Goal: Task Accomplishment & Management: Complete application form

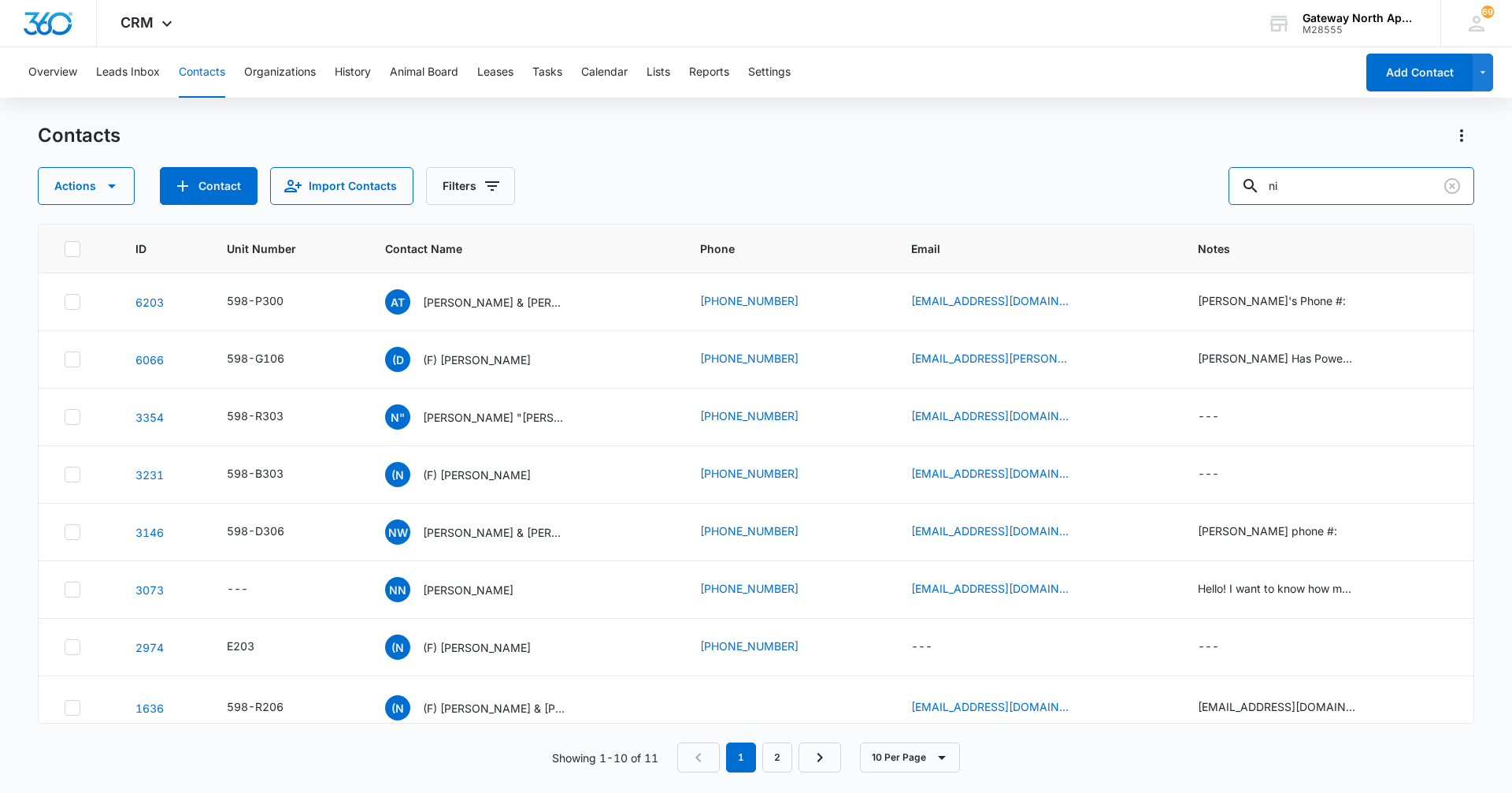
type input "n"
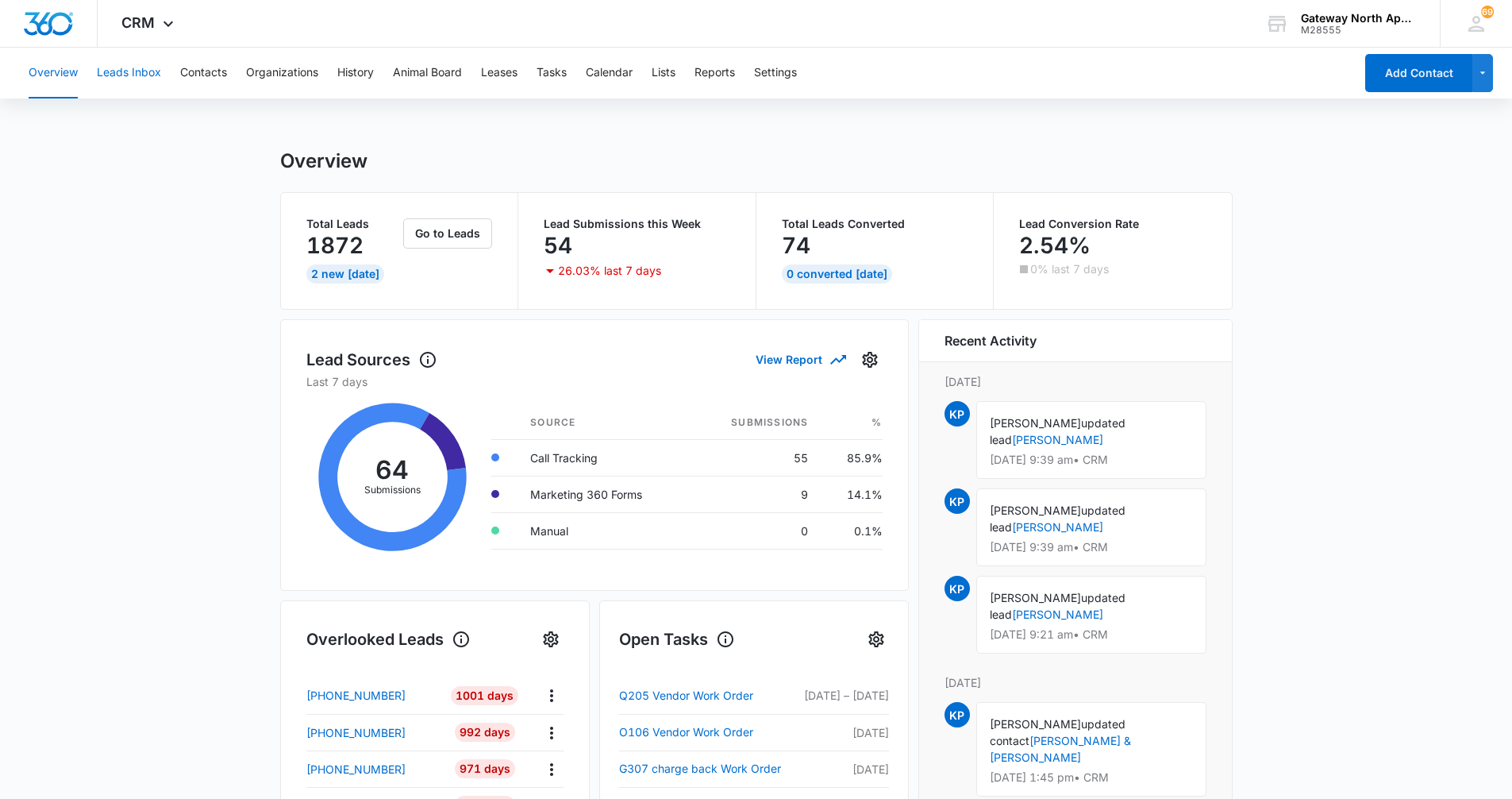
click at [121, 64] on button "Leads Inbox" at bounding box center [128, 72] width 65 height 51
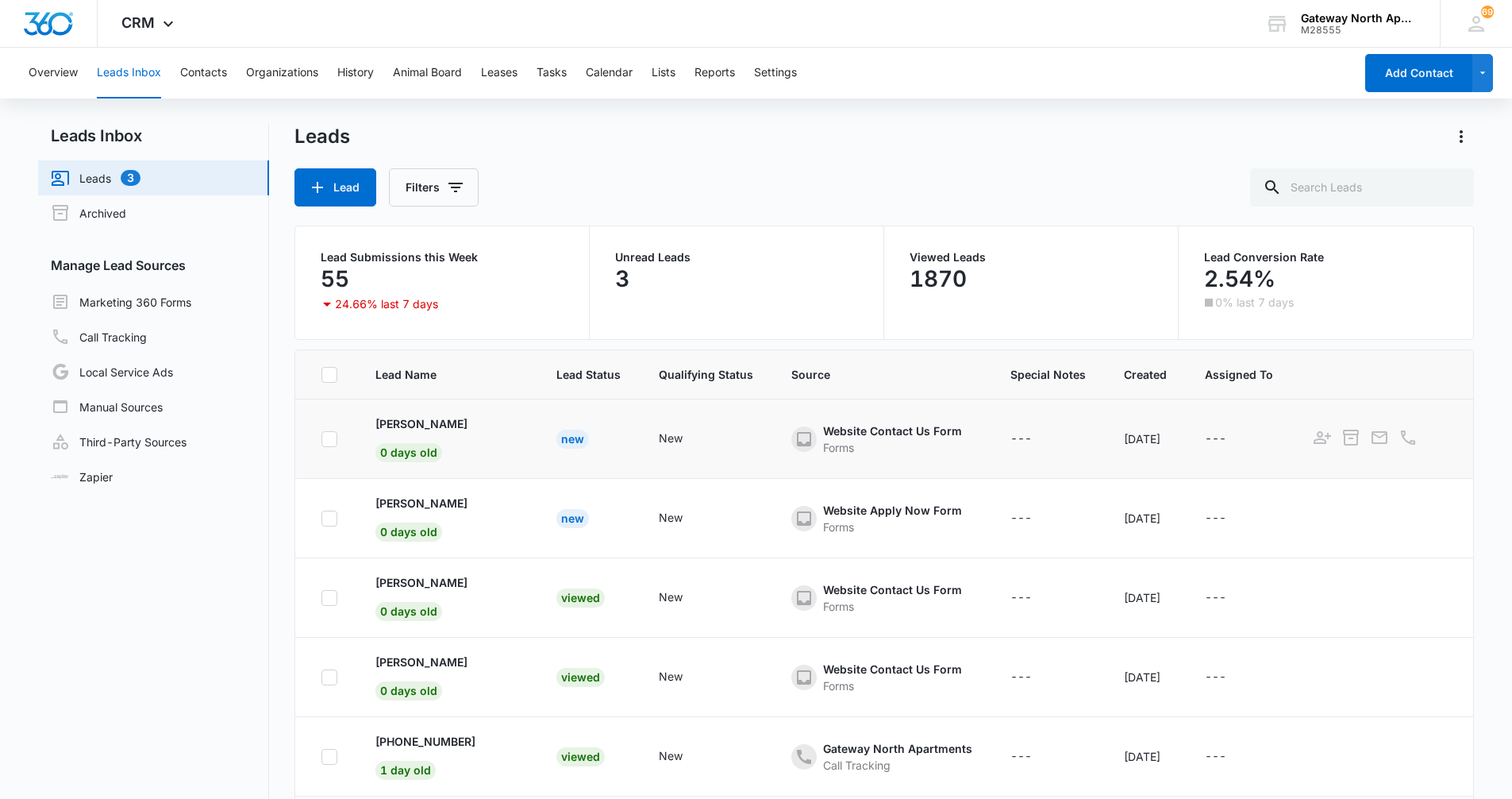
click at [823, 443] on div "Forms" at bounding box center [892, 446] width 139 height 16
click at [425, 425] on p "Sheyly Morales" at bounding box center [421, 423] width 92 height 16
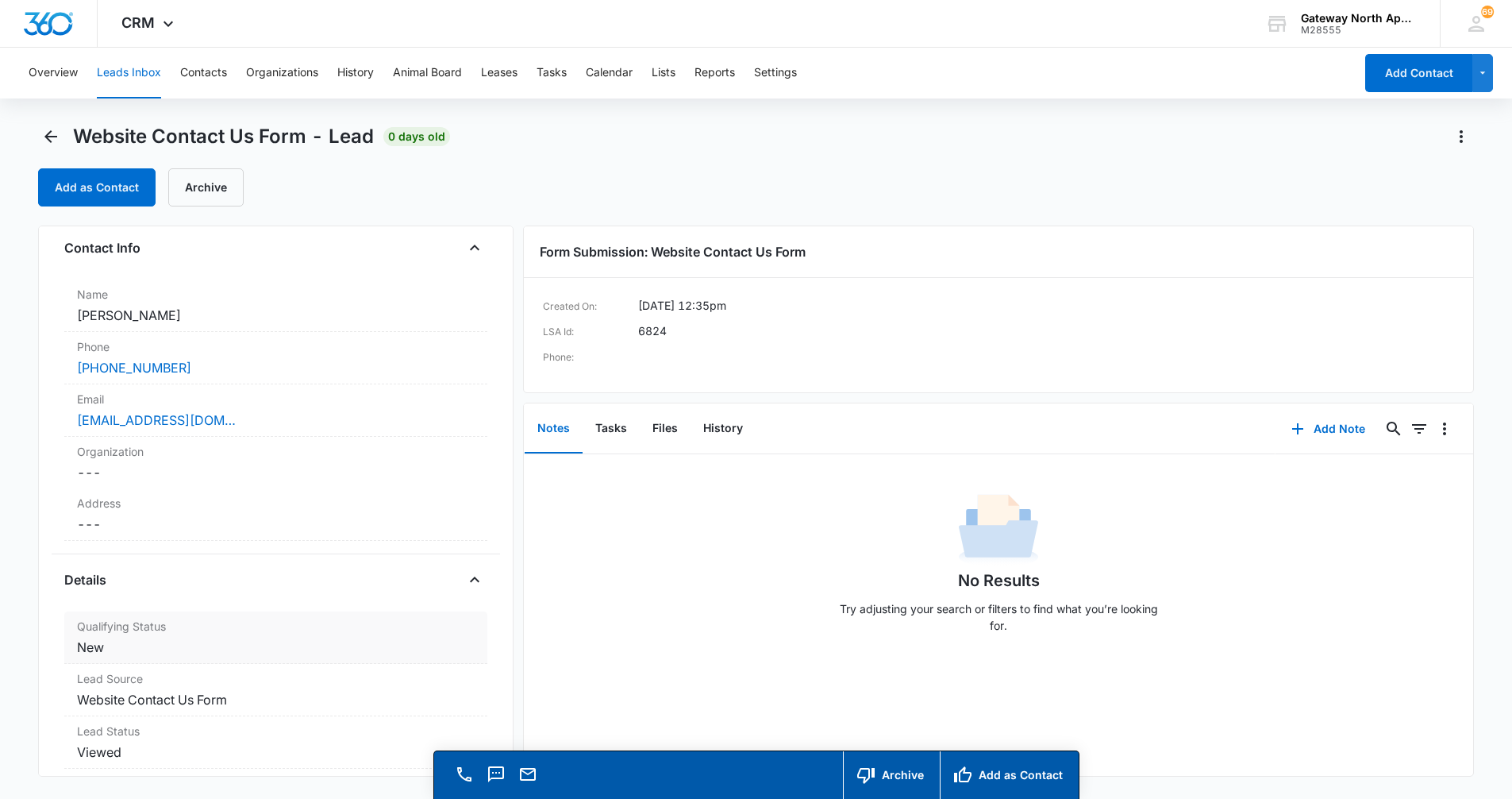
scroll to position [159, 0]
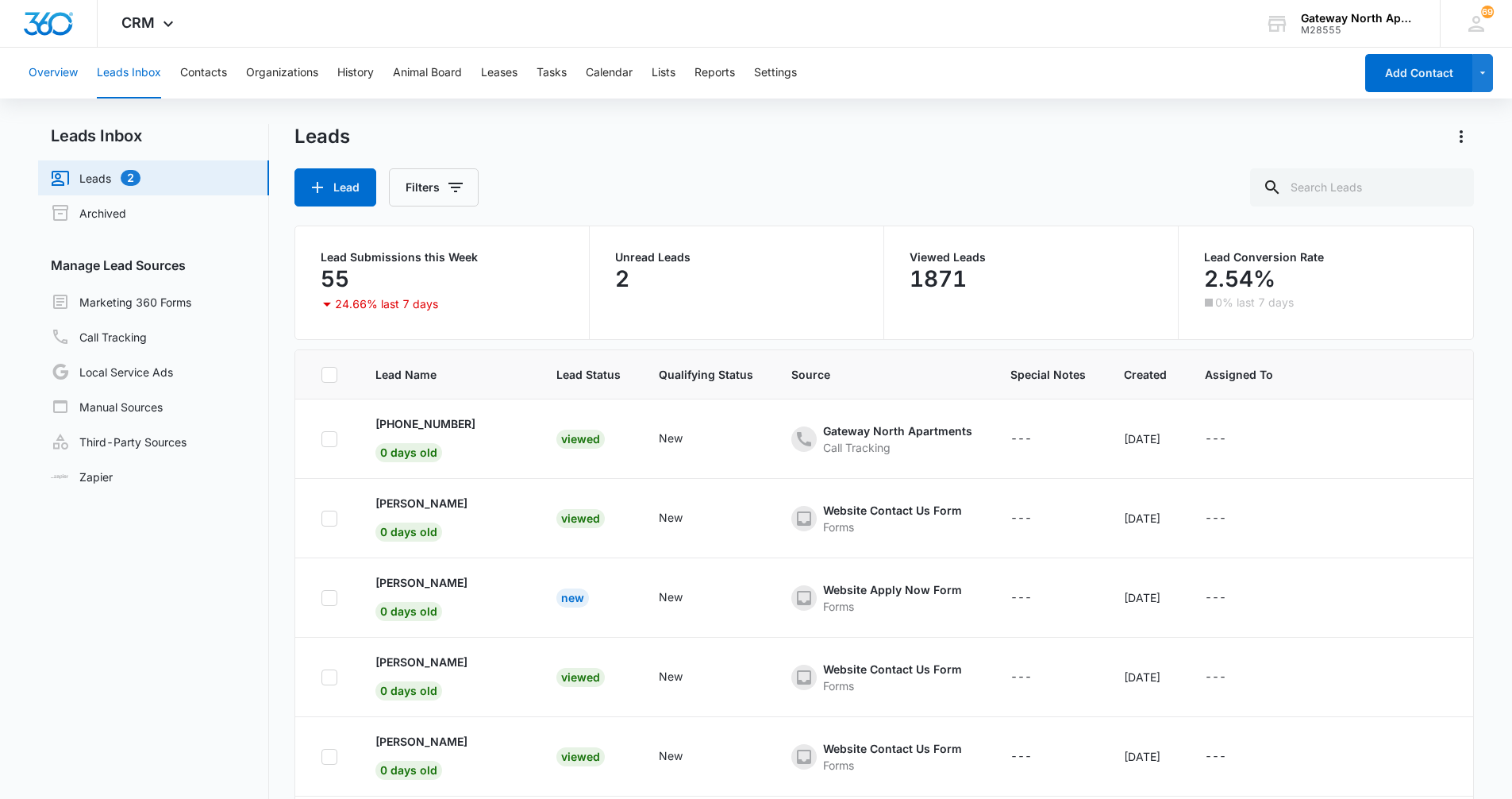
click at [70, 71] on button "Overview" at bounding box center [53, 72] width 49 height 51
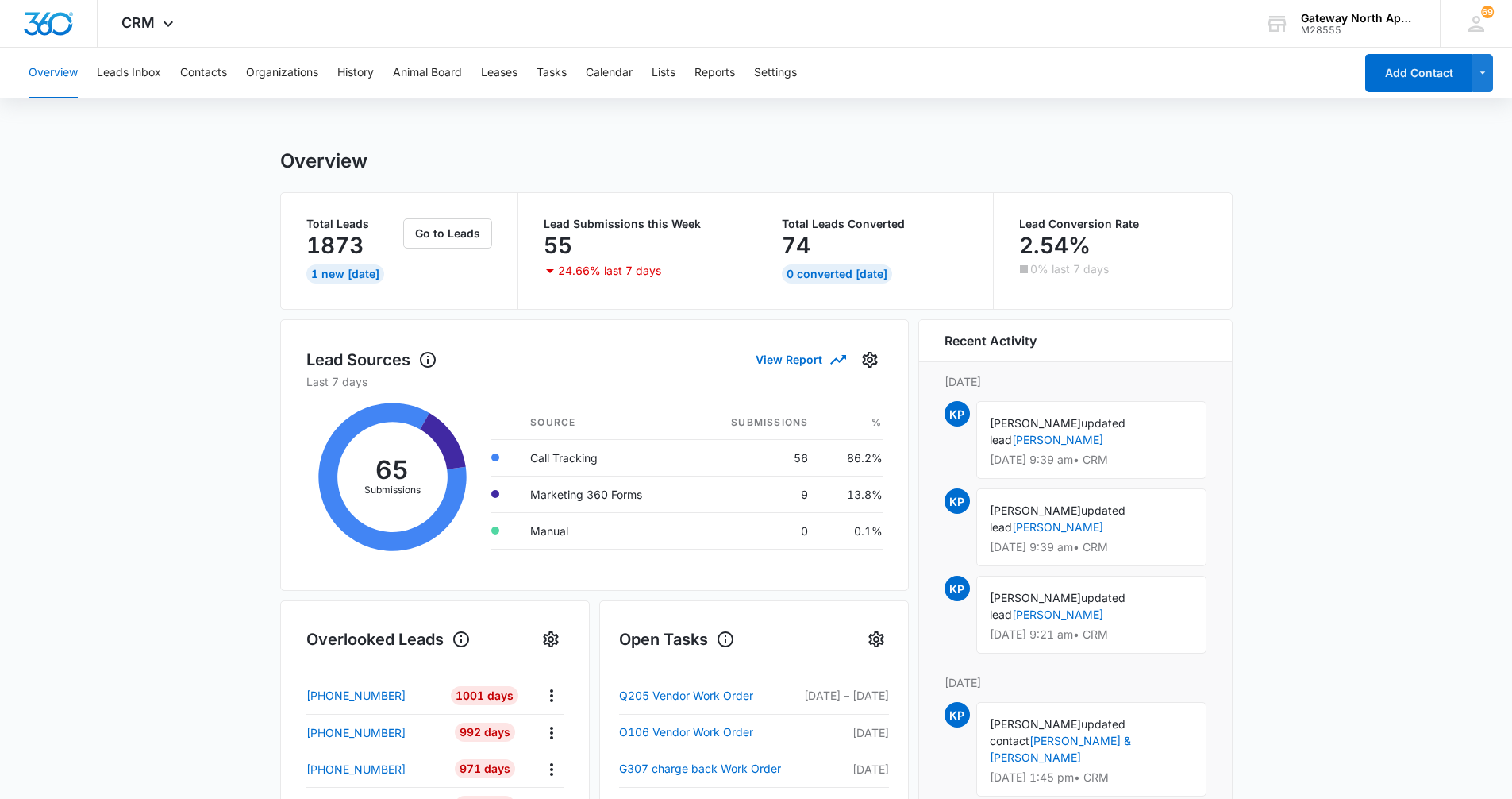
click at [47, 79] on button "Overview" at bounding box center [53, 72] width 49 height 51
click at [57, 73] on button "Overview" at bounding box center [53, 72] width 49 height 51
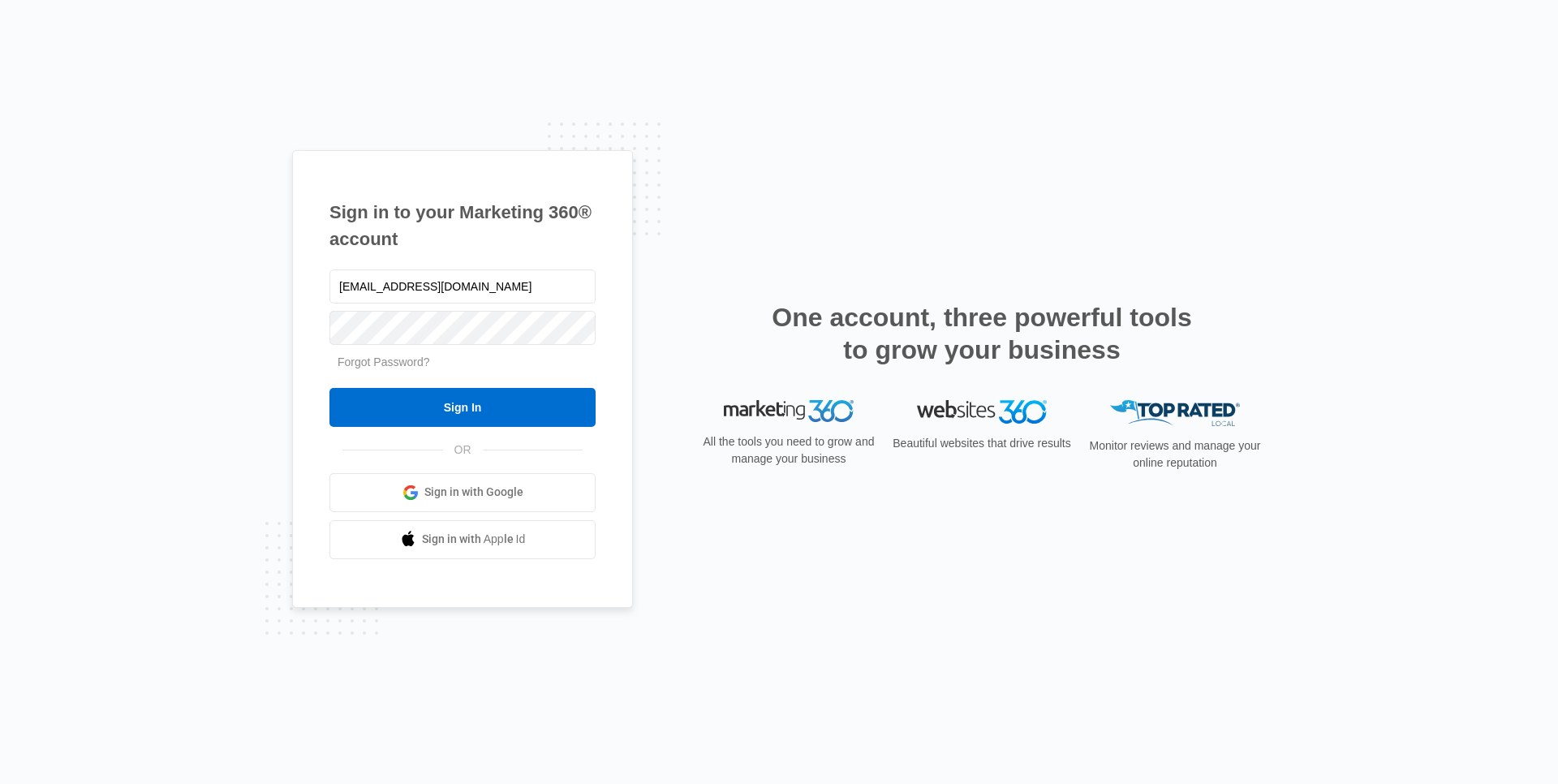
type input "[EMAIL_ADDRESS][DOMAIN_NAME]"
click at [504, 403] on input "Sign In" at bounding box center [463, 407] width 266 height 39
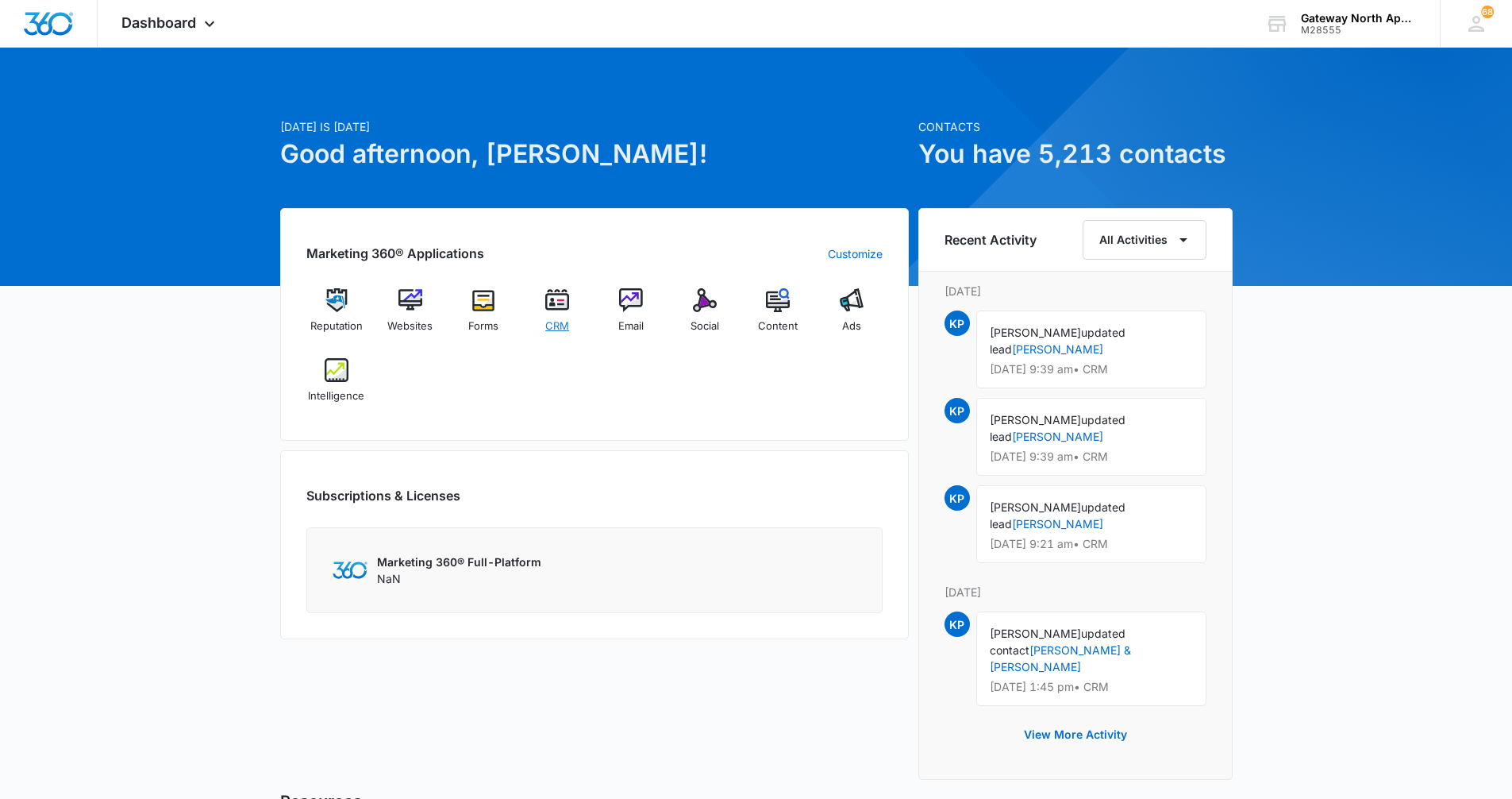
click at [567, 308] on img at bounding box center [557, 300] width 24 height 24
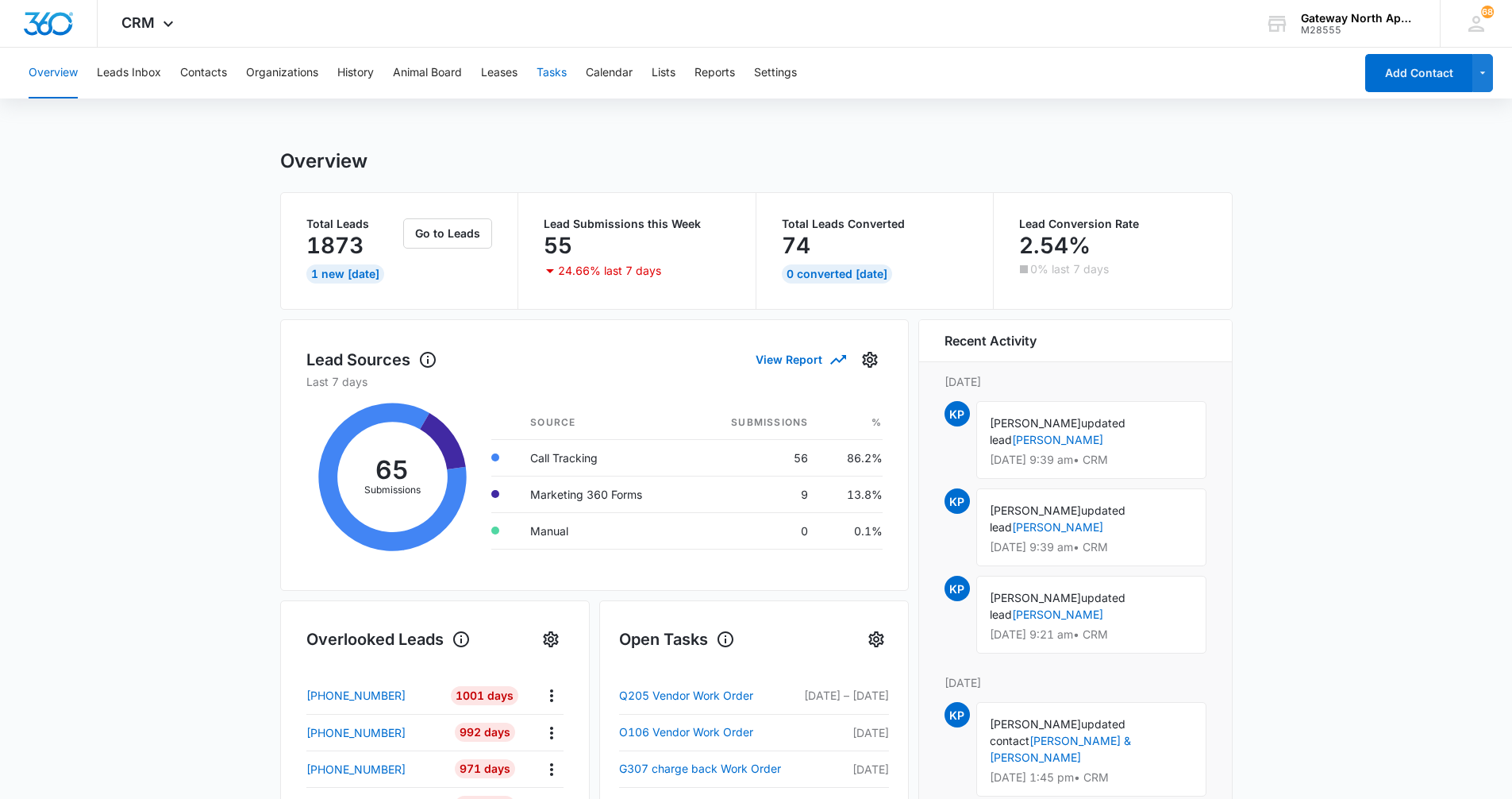
click at [551, 75] on button "Tasks" at bounding box center [551, 72] width 30 height 51
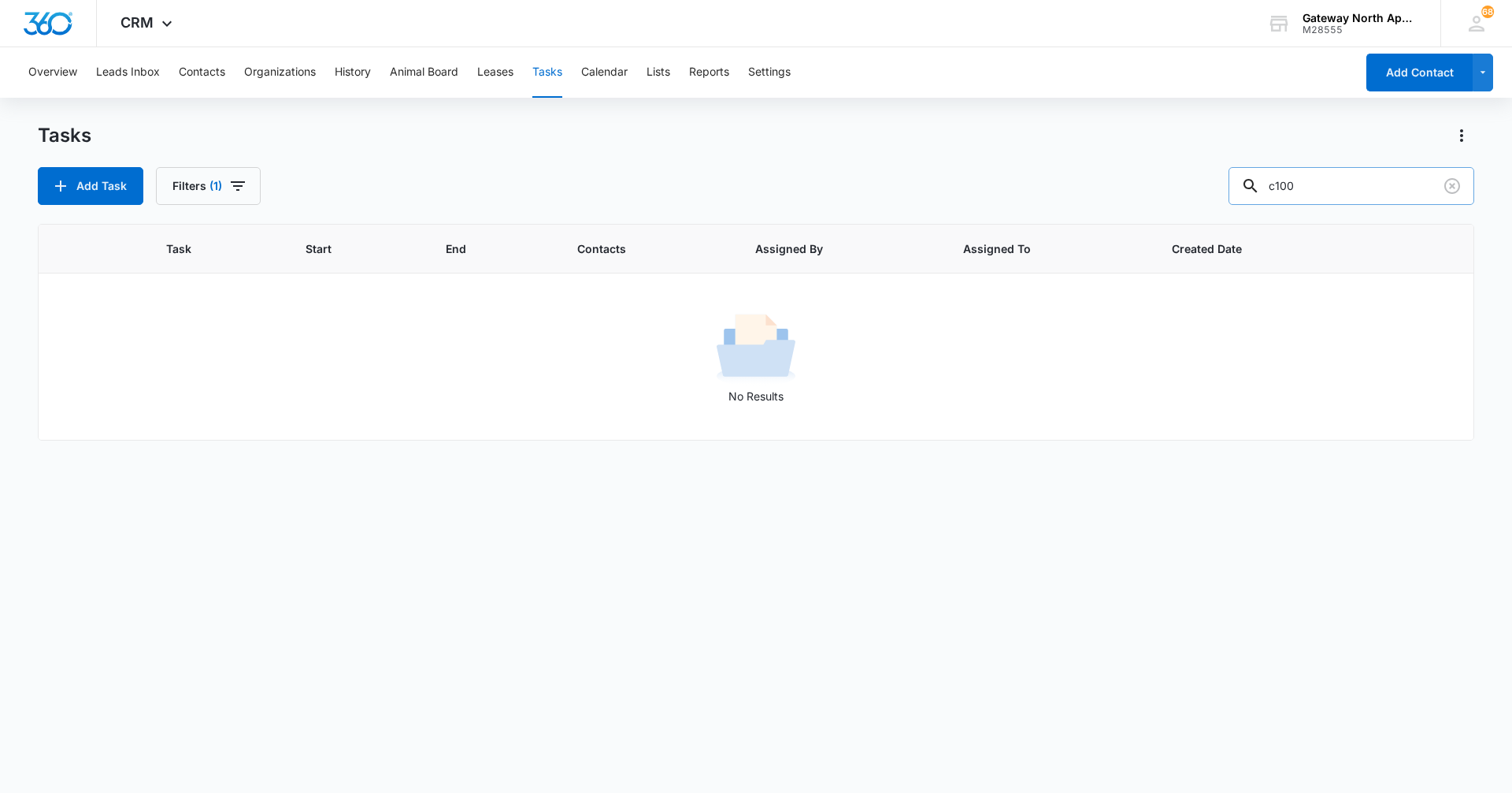
click at [1326, 182] on input "c100" at bounding box center [1351, 186] width 245 height 38
type input "c"
type input "i"
click at [224, 73] on button "Contacts" at bounding box center [202, 72] width 46 height 50
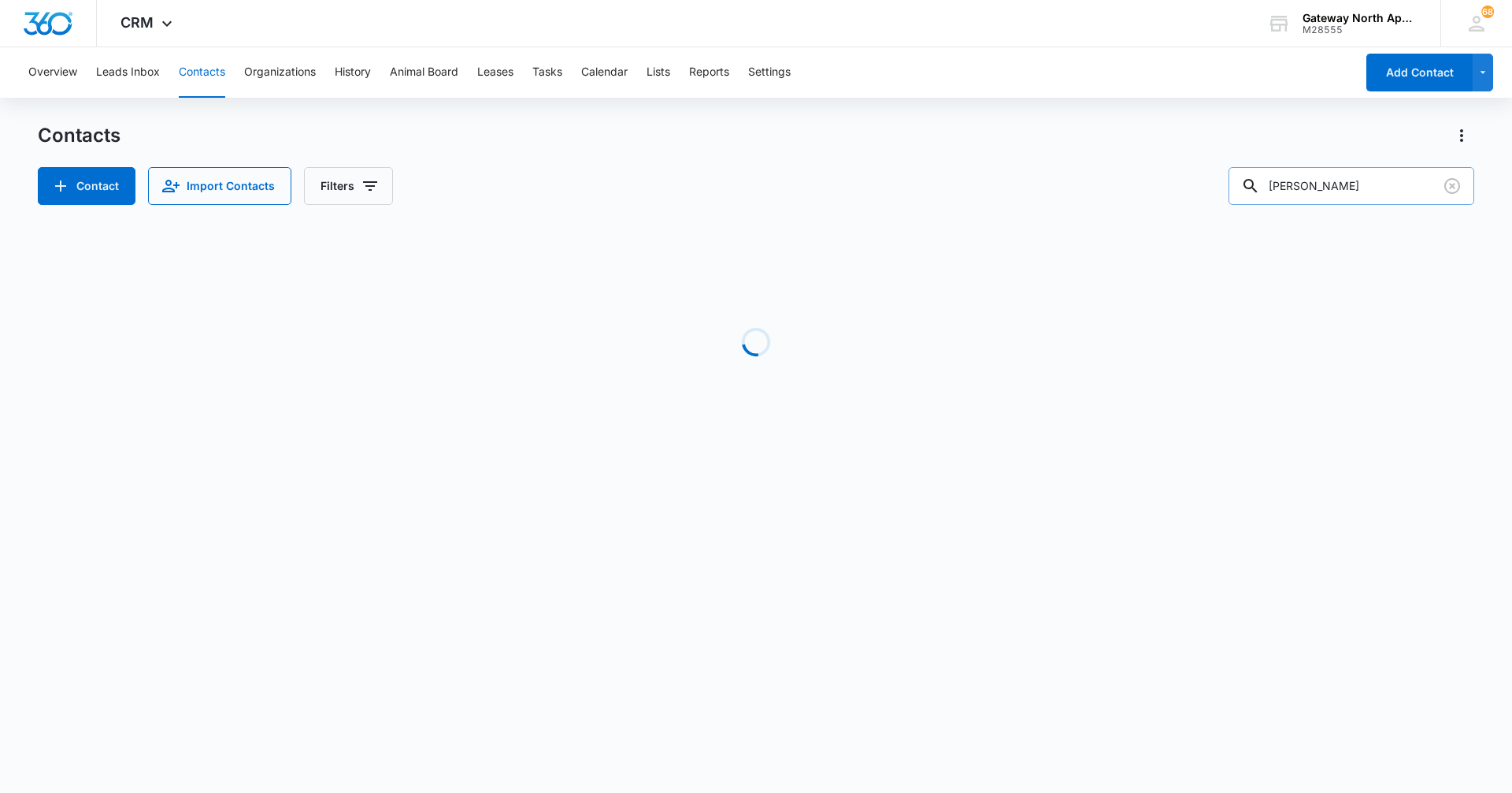
click at [1315, 185] on input "[PERSON_NAME]" at bounding box center [1351, 186] width 245 height 38
type input "n"
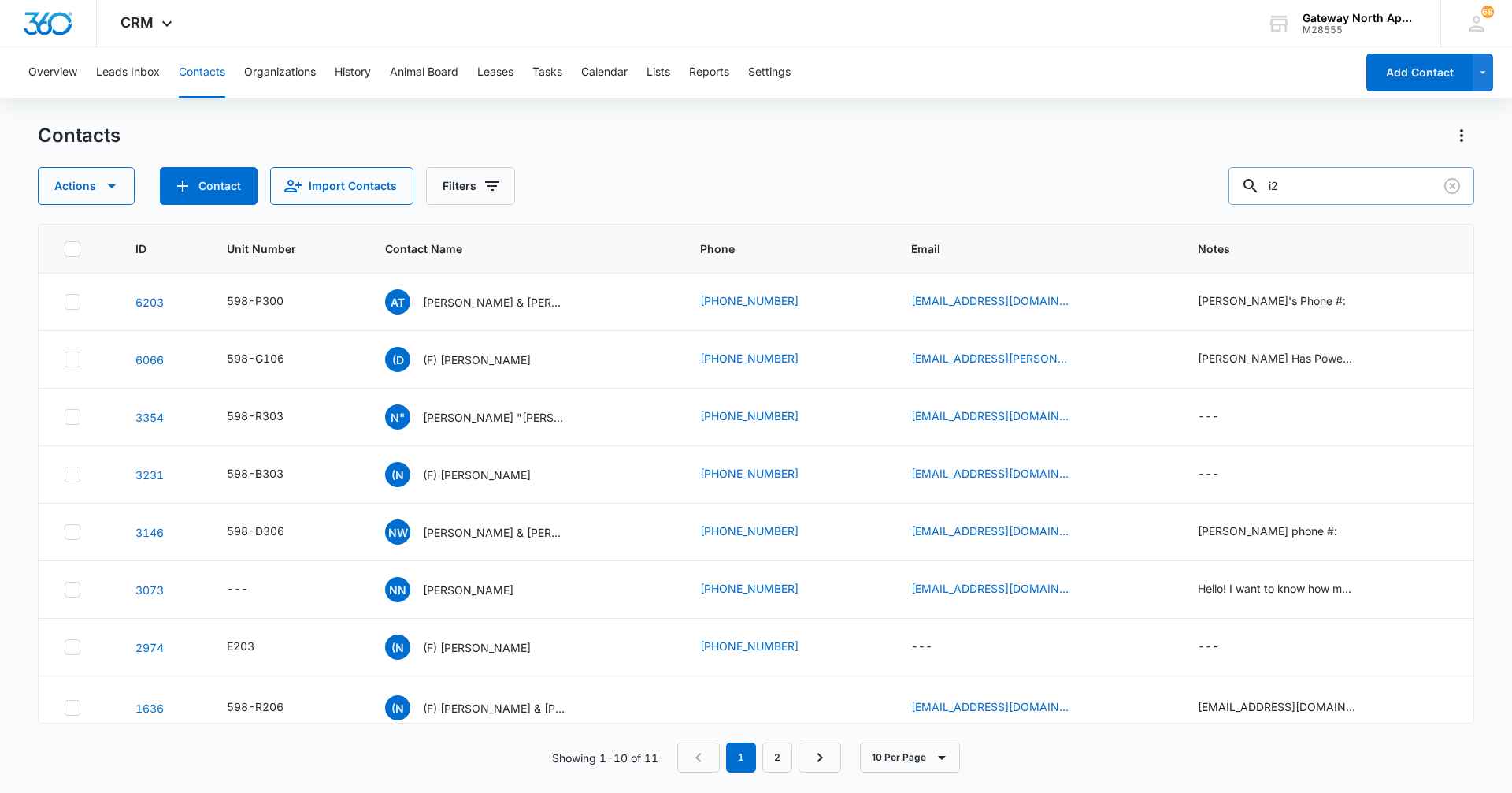
type input "i"
type input "I205"
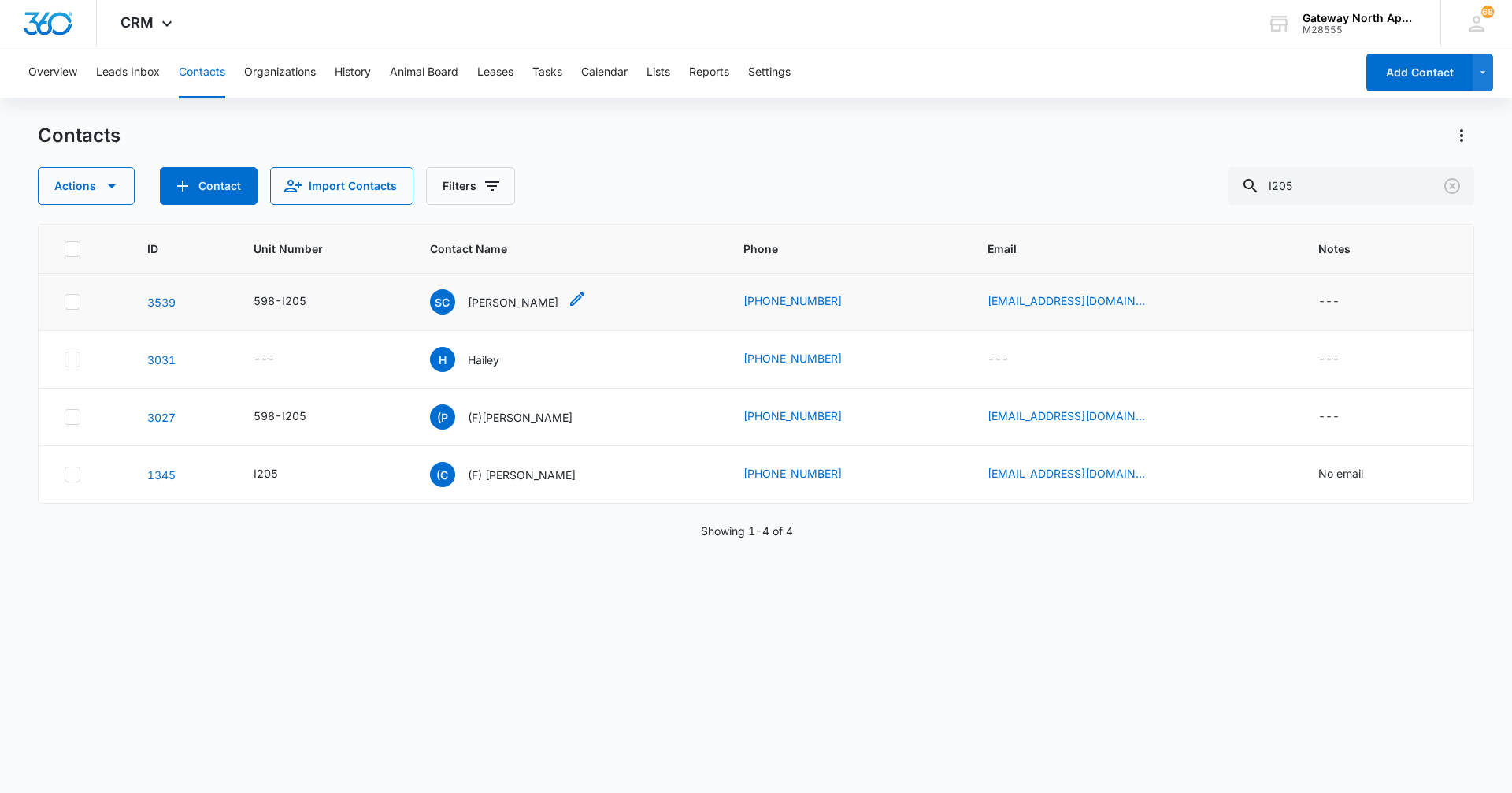
click at [537, 305] on p "[PERSON_NAME]" at bounding box center [513, 302] width 91 height 16
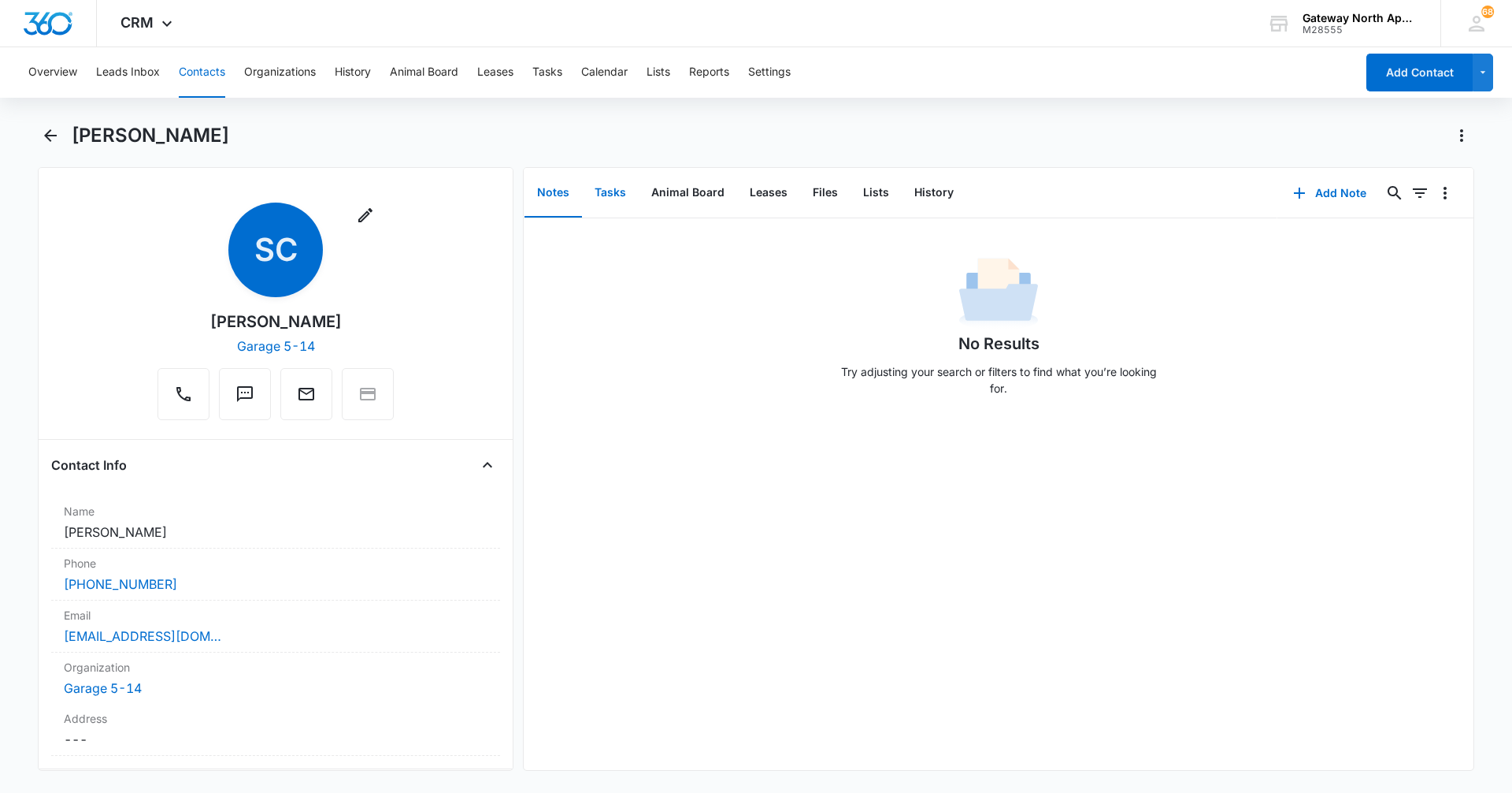
click at [613, 192] on button "Tasks" at bounding box center [611, 192] width 56 height 49
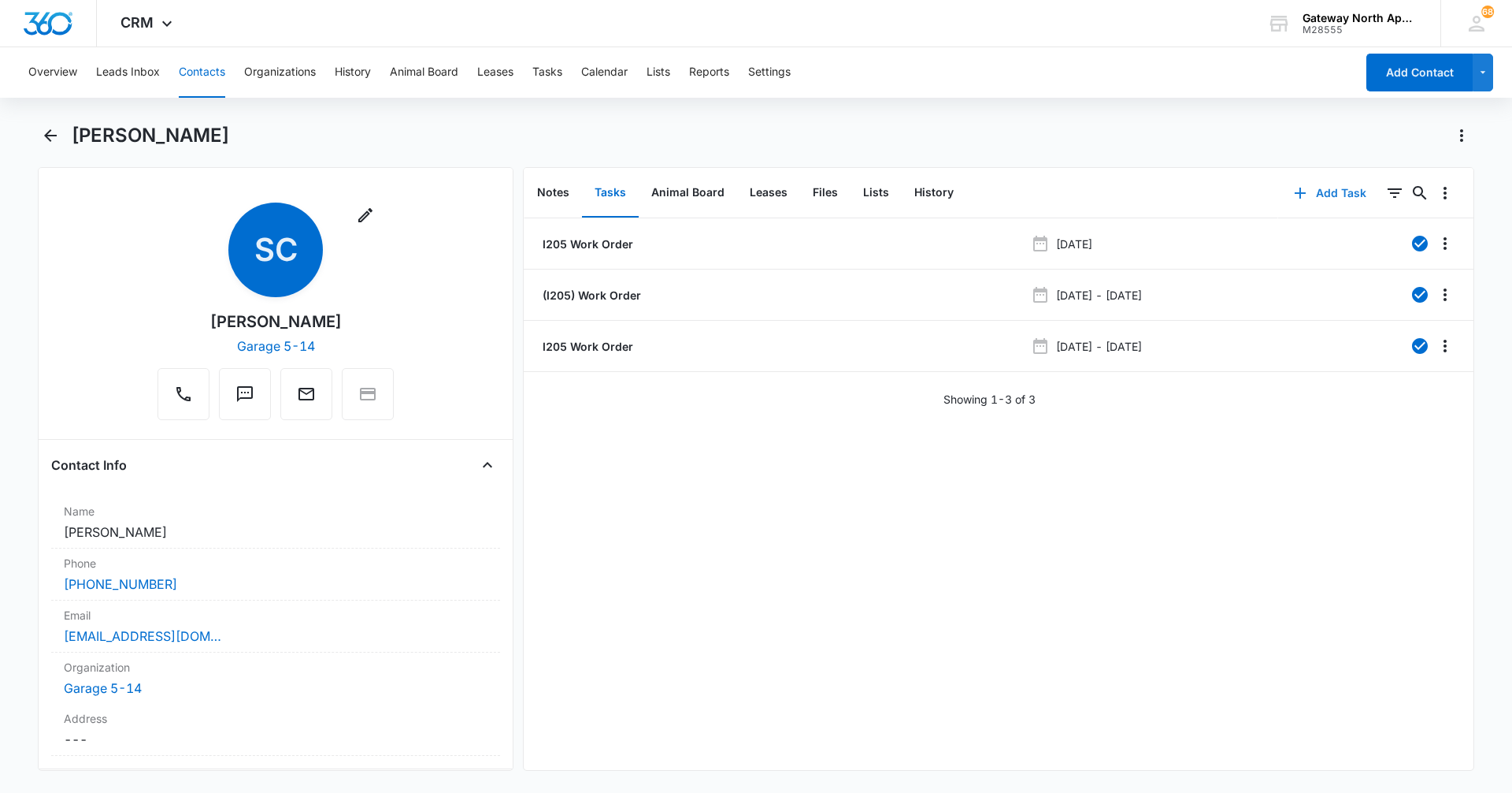
click at [1322, 192] on button "Add Task" at bounding box center [1331, 193] width 104 height 38
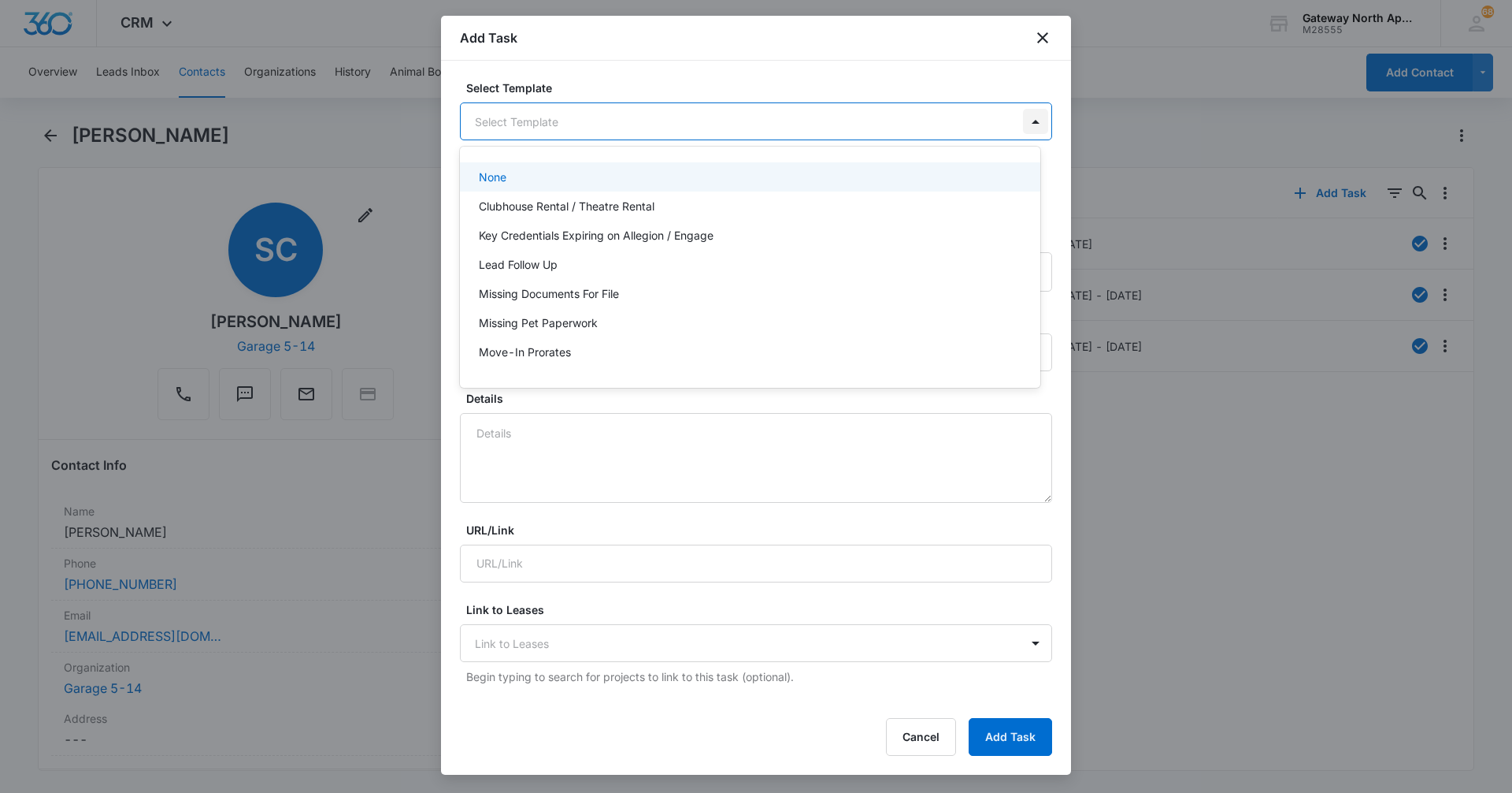
click at [1021, 125] on body "CRM Apps Reputation Websites Forms CRM Email Social Content Ads Intelligence Fi…" at bounding box center [756, 396] width 1512 height 793
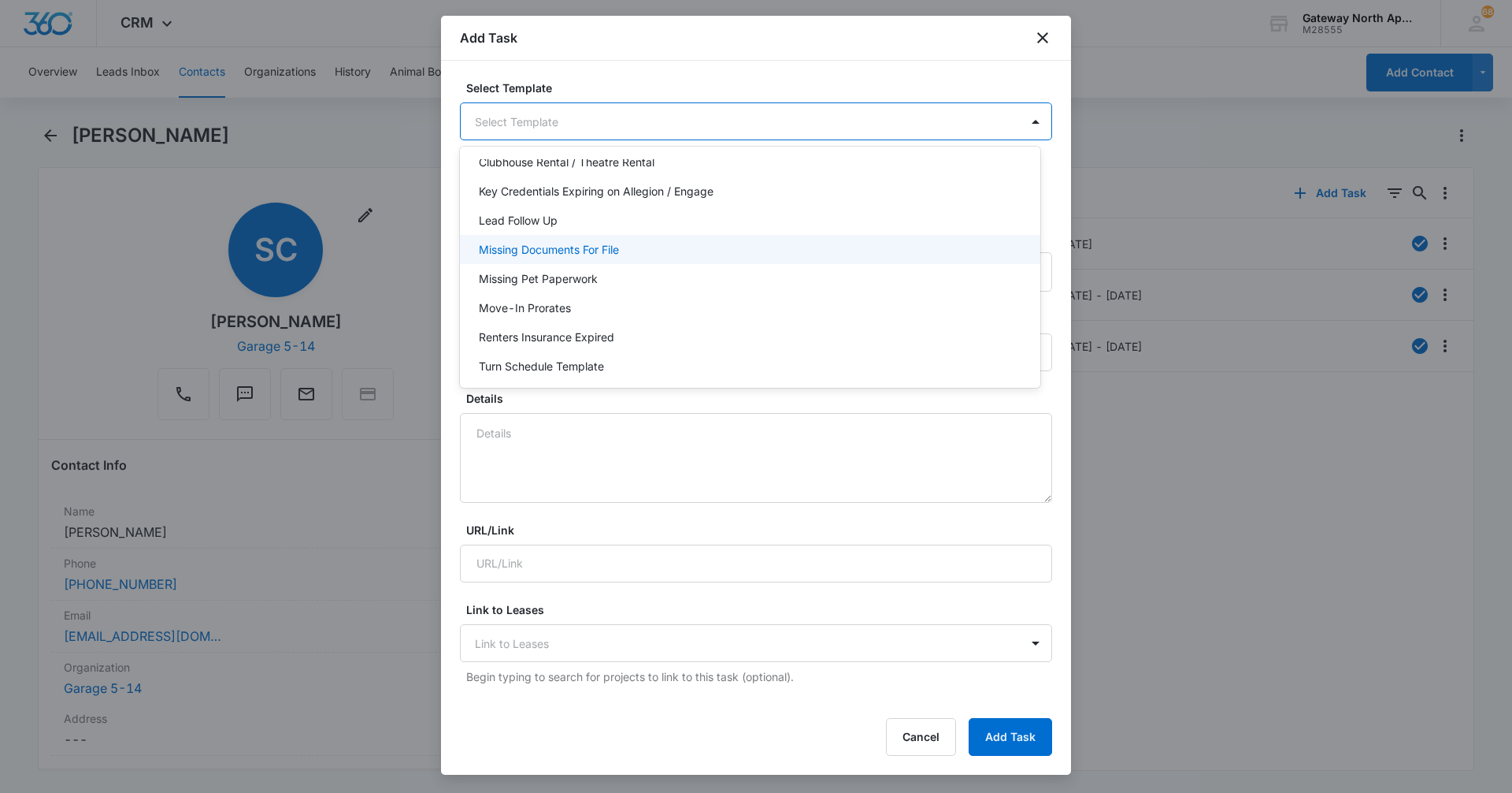
scroll to position [140, 0]
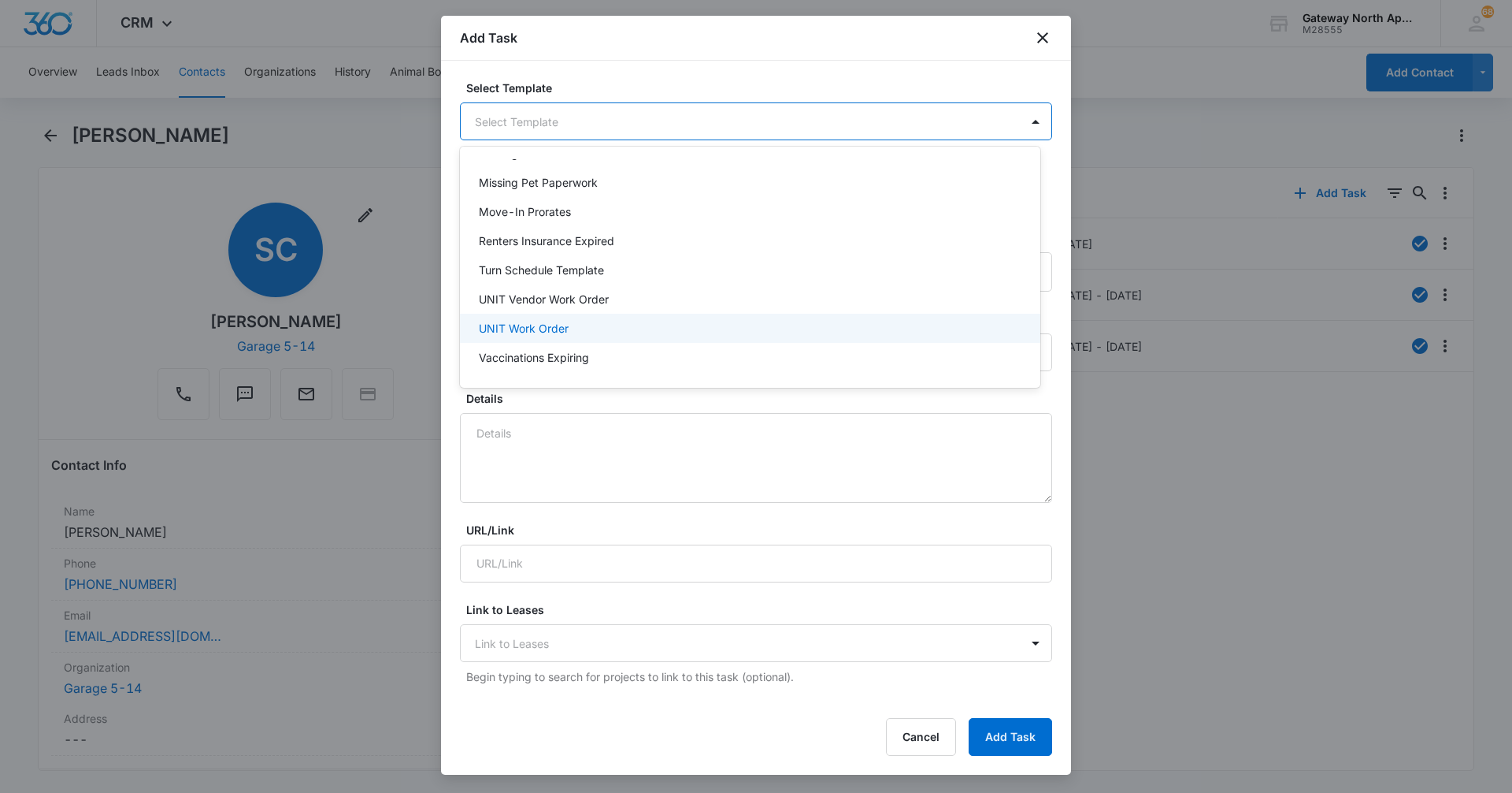
click at [739, 322] on div "UNIT Work Order" at bounding box center [748, 328] width 540 height 16
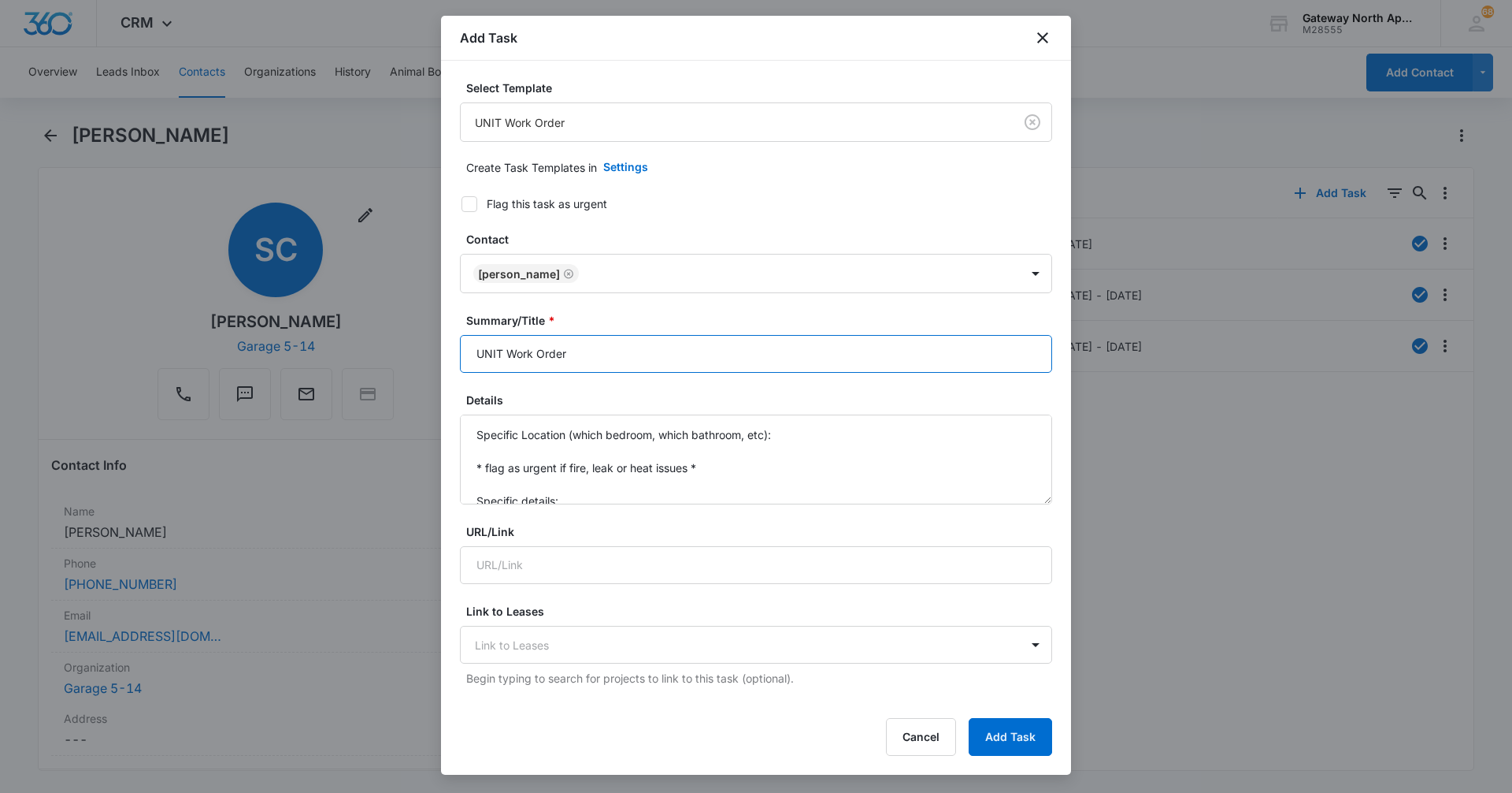
click at [506, 352] on input "UNIT Work Order" at bounding box center [756, 353] width 593 height 38
click at [604, 350] on input "I205 Work Order" at bounding box center [756, 353] width 593 height 38
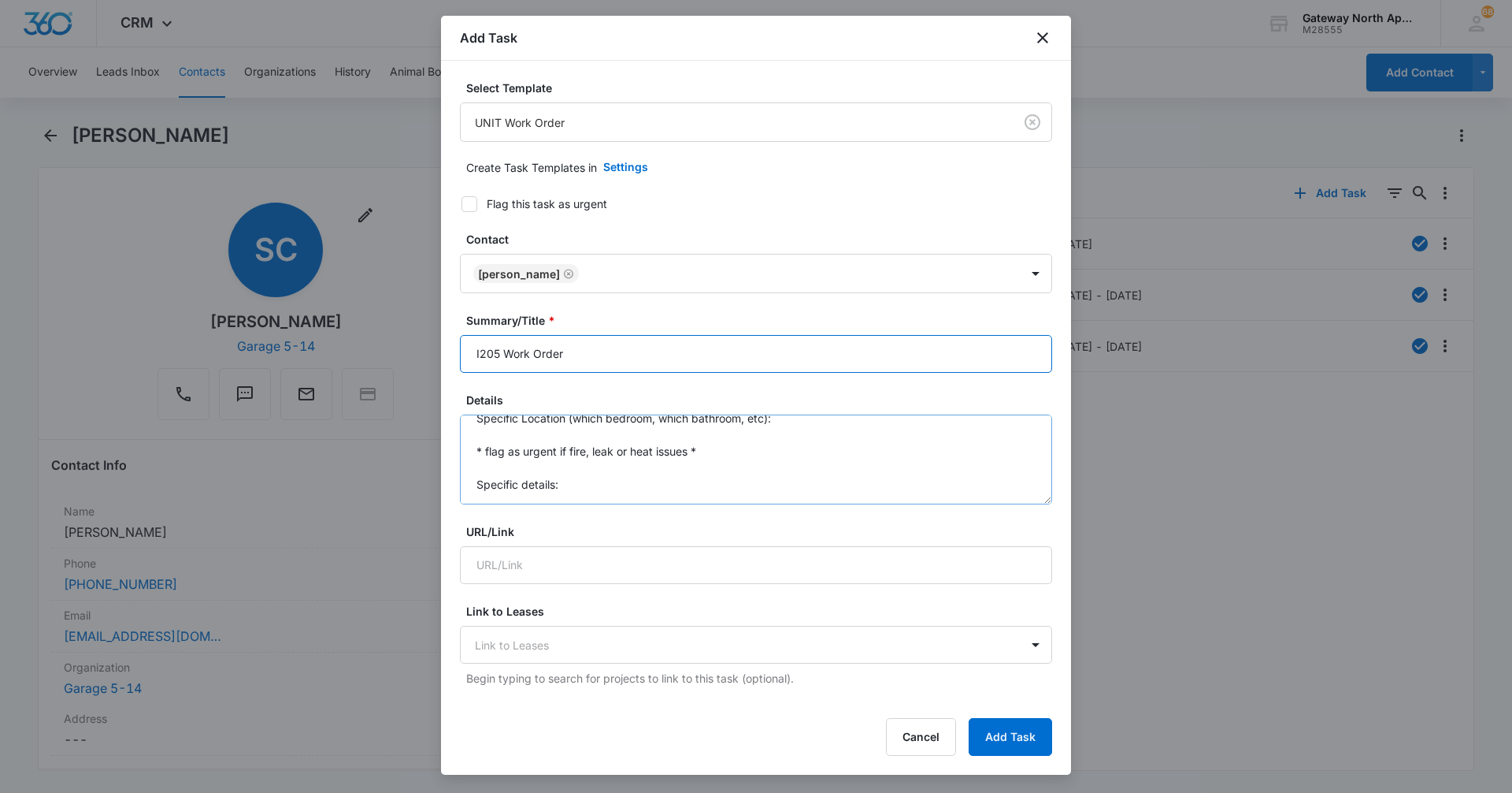
scroll to position [50, 0]
type input "I205 Work Order"
click at [636, 468] on textarea "Specific Location (which bedroom, which bathroom, etc): * flag as urgent if fir…" at bounding box center [756, 459] width 593 height 90
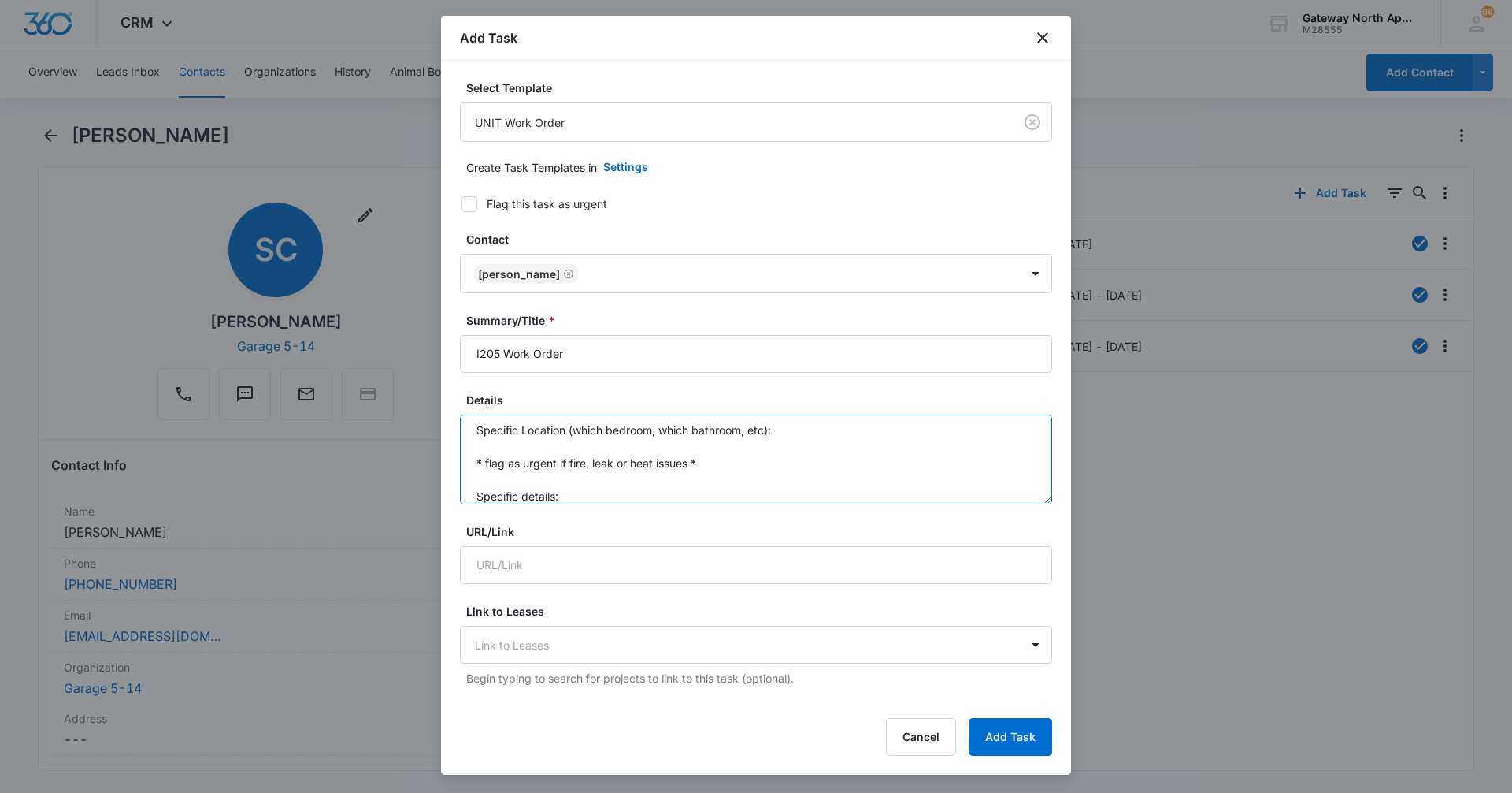
scroll to position [0, 0]
drag, startPoint x: 564, startPoint y: 447, endPoint x: 474, endPoint y: 394, distance: 104.4
click at [474, 394] on div "Details Specific Location (which bedroom, which bathroom, etc): * flag as urgen…" at bounding box center [756, 448] width 593 height 113
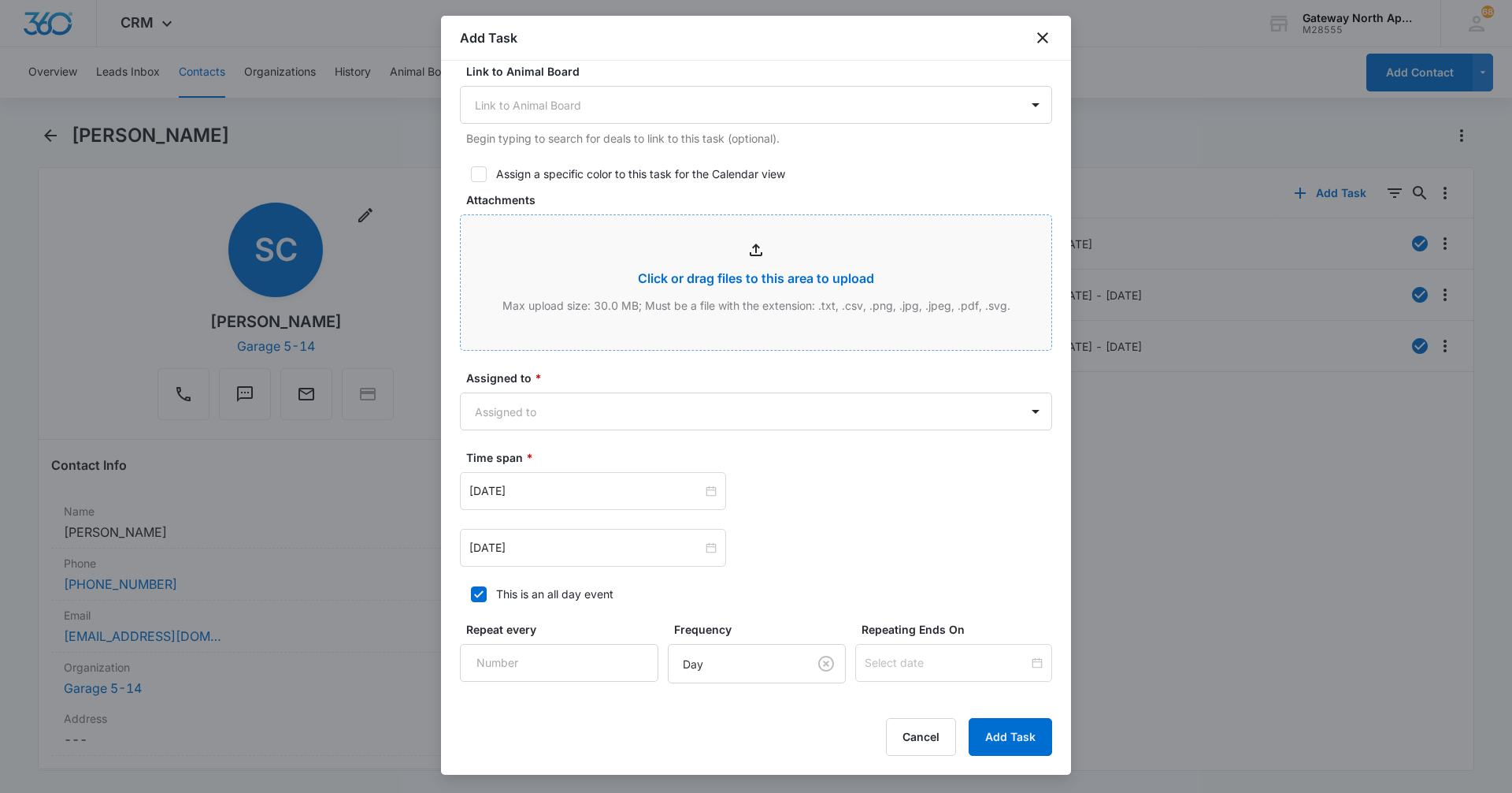
scroll to position [709, 0]
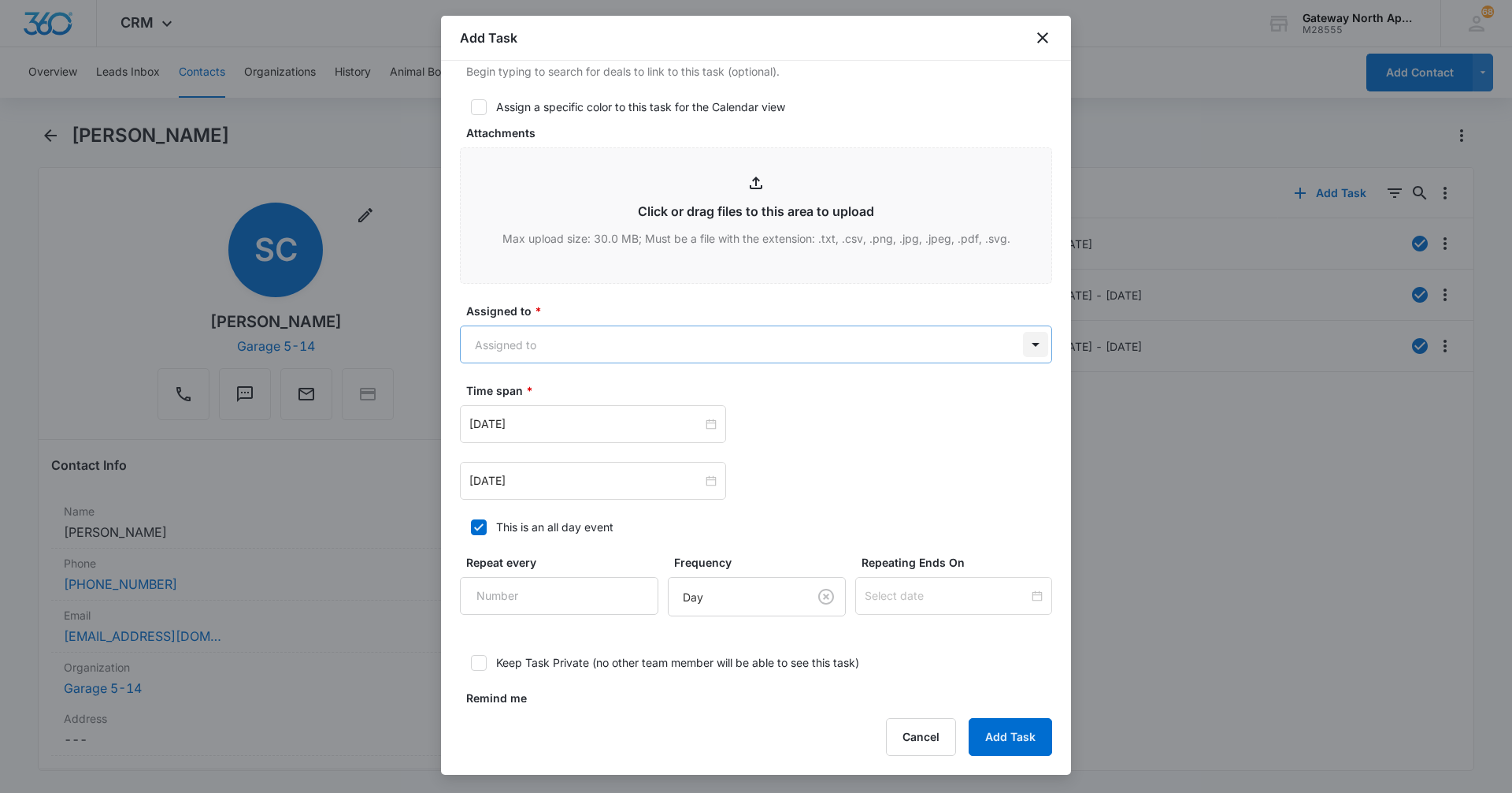
type textarea "Smoke detector going off 3 beeps"
click at [1017, 343] on body "CRM Apps Reputation Websites Forms CRM Email Social Content Ads Intelligence Fi…" at bounding box center [756, 396] width 1512 height 793
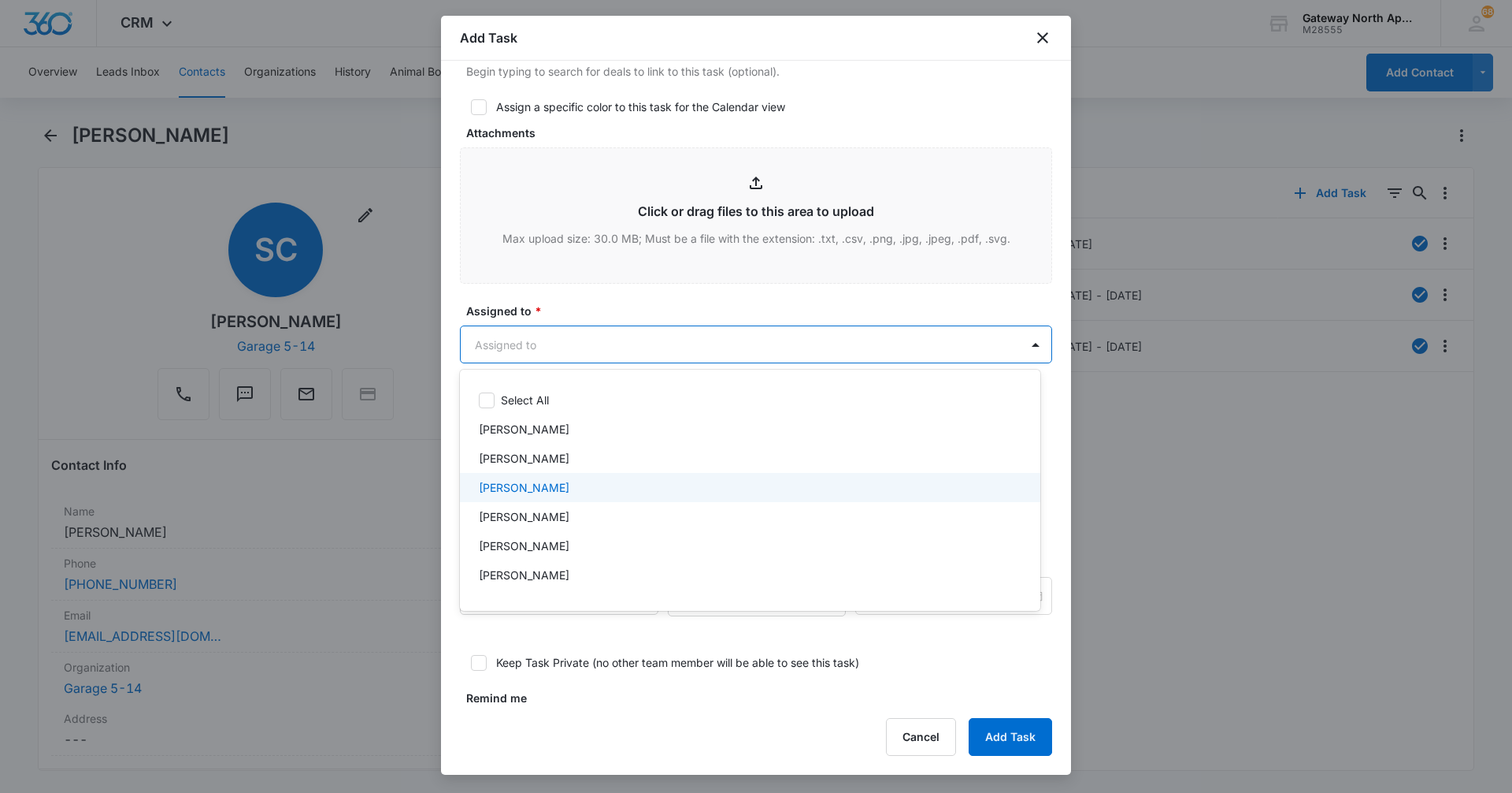
click at [824, 484] on div "[PERSON_NAME]" at bounding box center [748, 487] width 540 height 16
click at [954, 649] on div at bounding box center [756, 396] width 1512 height 793
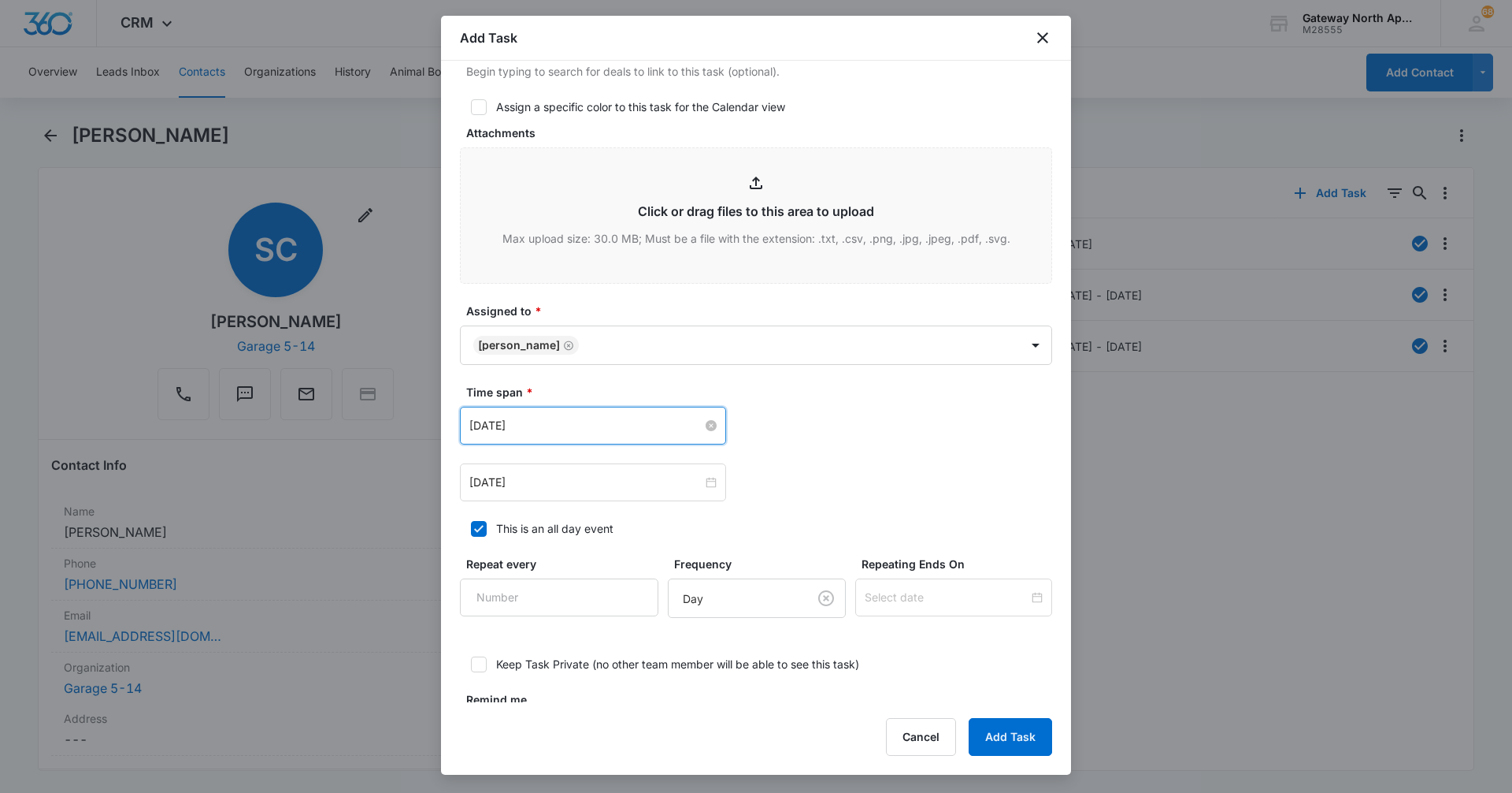
click at [653, 425] on input "[DATE]" at bounding box center [586, 425] width 233 height 17
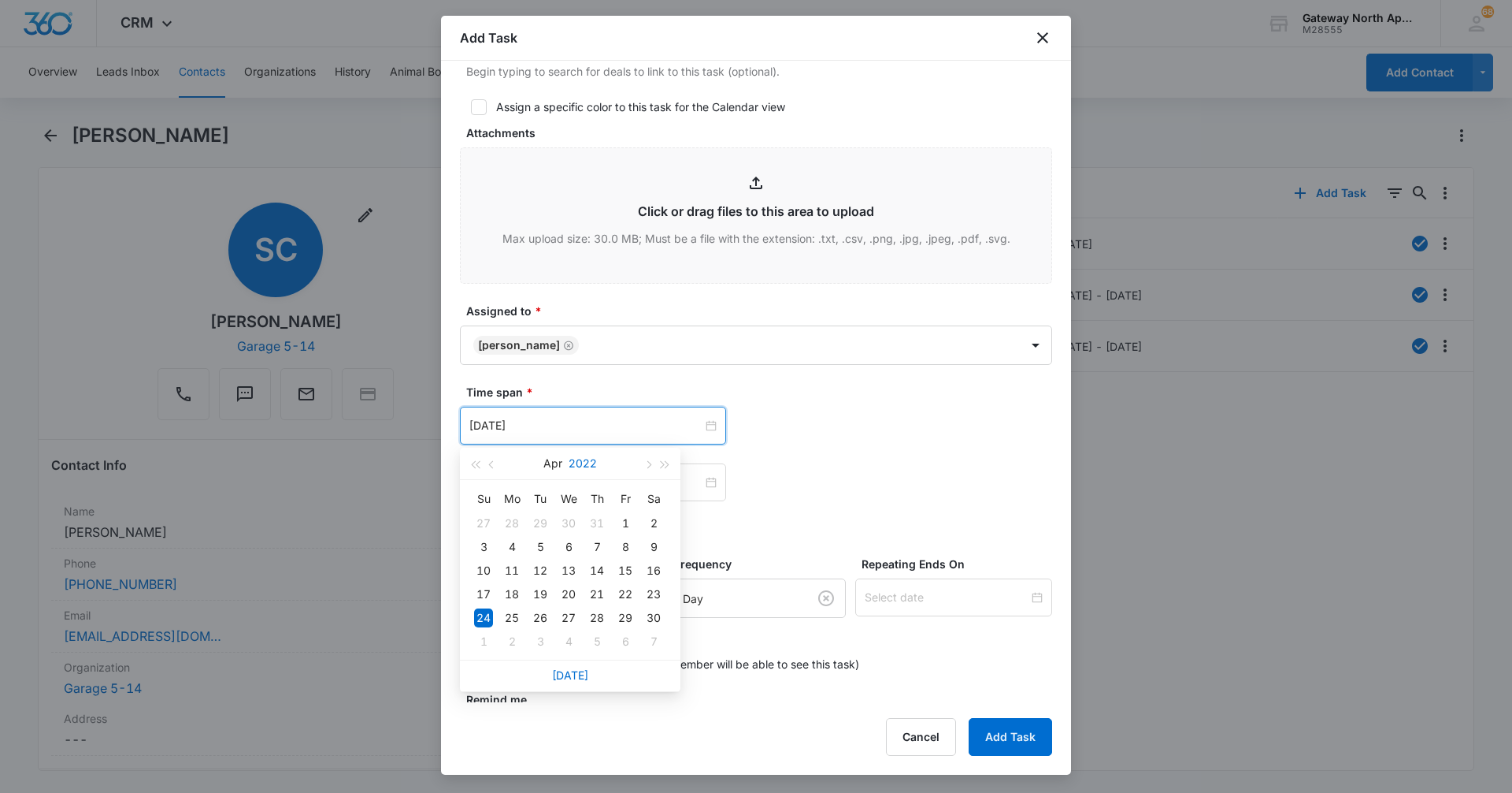
click at [593, 461] on button "2022" at bounding box center [582, 463] width 28 height 32
click at [824, 452] on div "[DATE] [DATE] - [DATE] 2019 2020 2021 2022 2023 2024 2025 2026 2027 2028 2029 2…" at bounding box center [756, 453] width 593 height 95
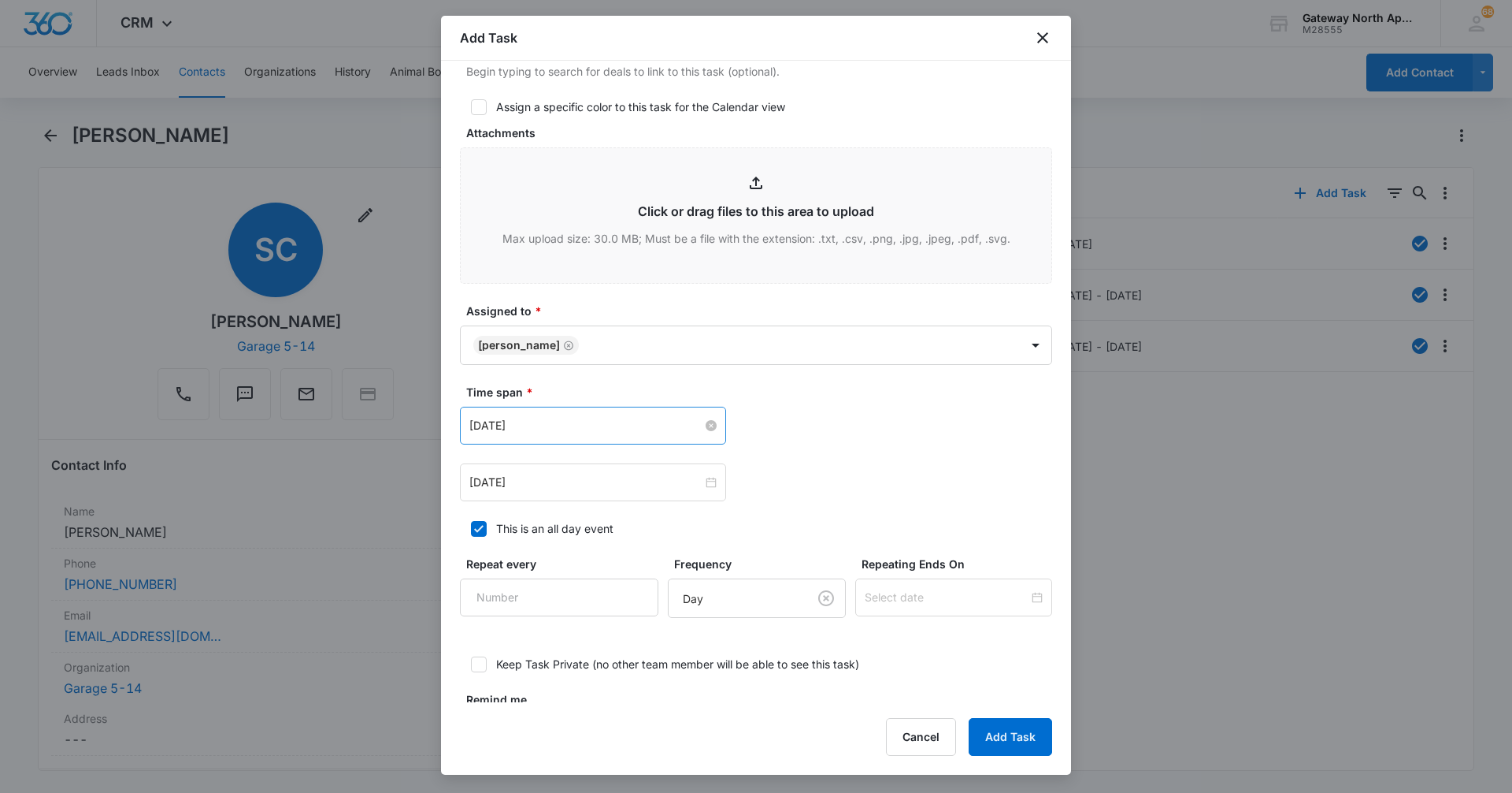
click at [690, 424] on input "[DATE]" at bounding box center [586, 425] width 233 height 17
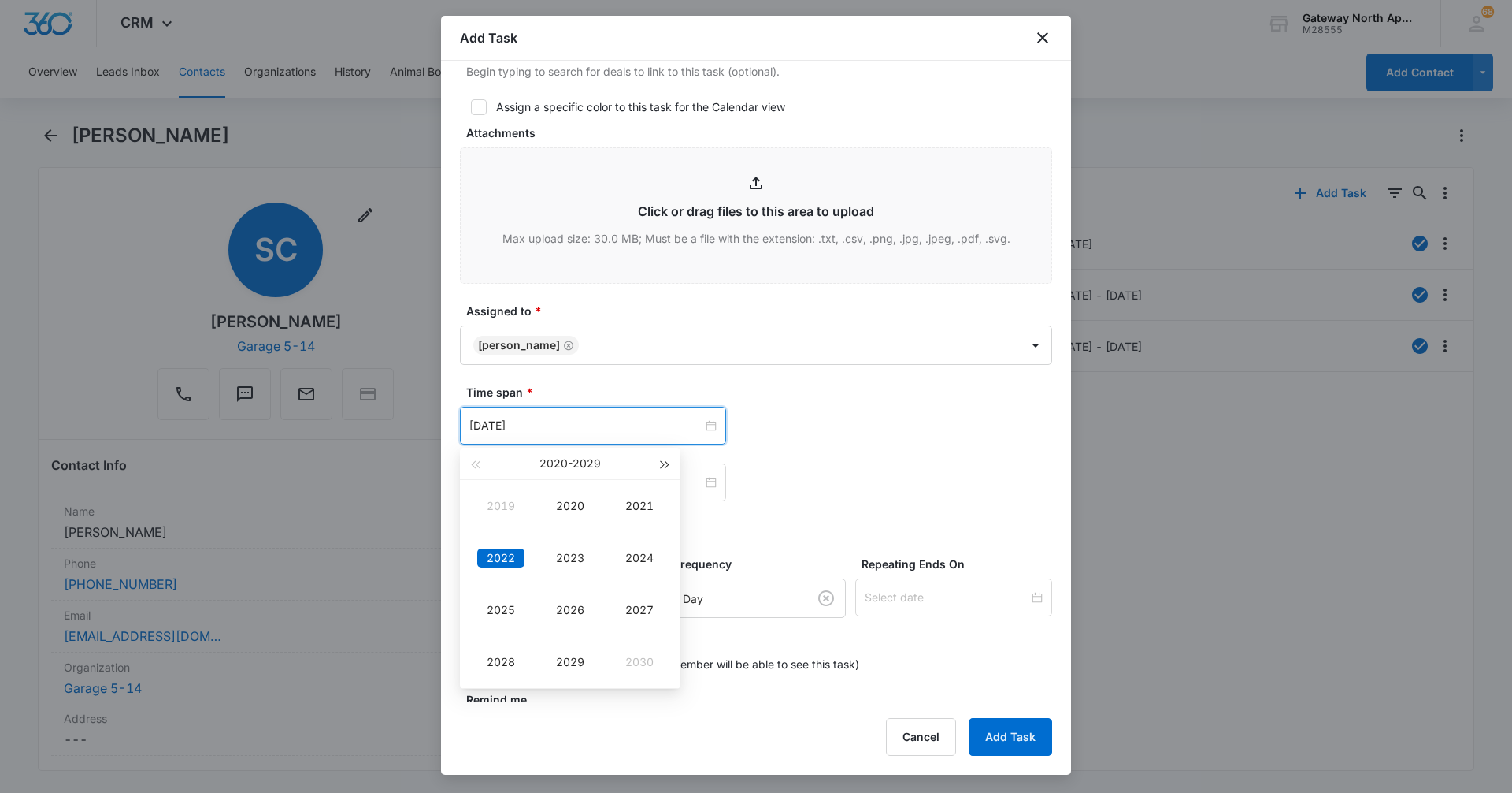
click at [667, 461] on button "button" at bounding box center [665, 463] width 17 height 32
click at [476, 465] on span "button" at bounding box center [475, 465] width 8 height 8
click at [503, 607] on div "2025" at bounding box center [500, 610] width 47 height 19
click at [564, 609] on div "Aug" at bounding box center [570, 610] width 47 height 19
type input "[DATE]"
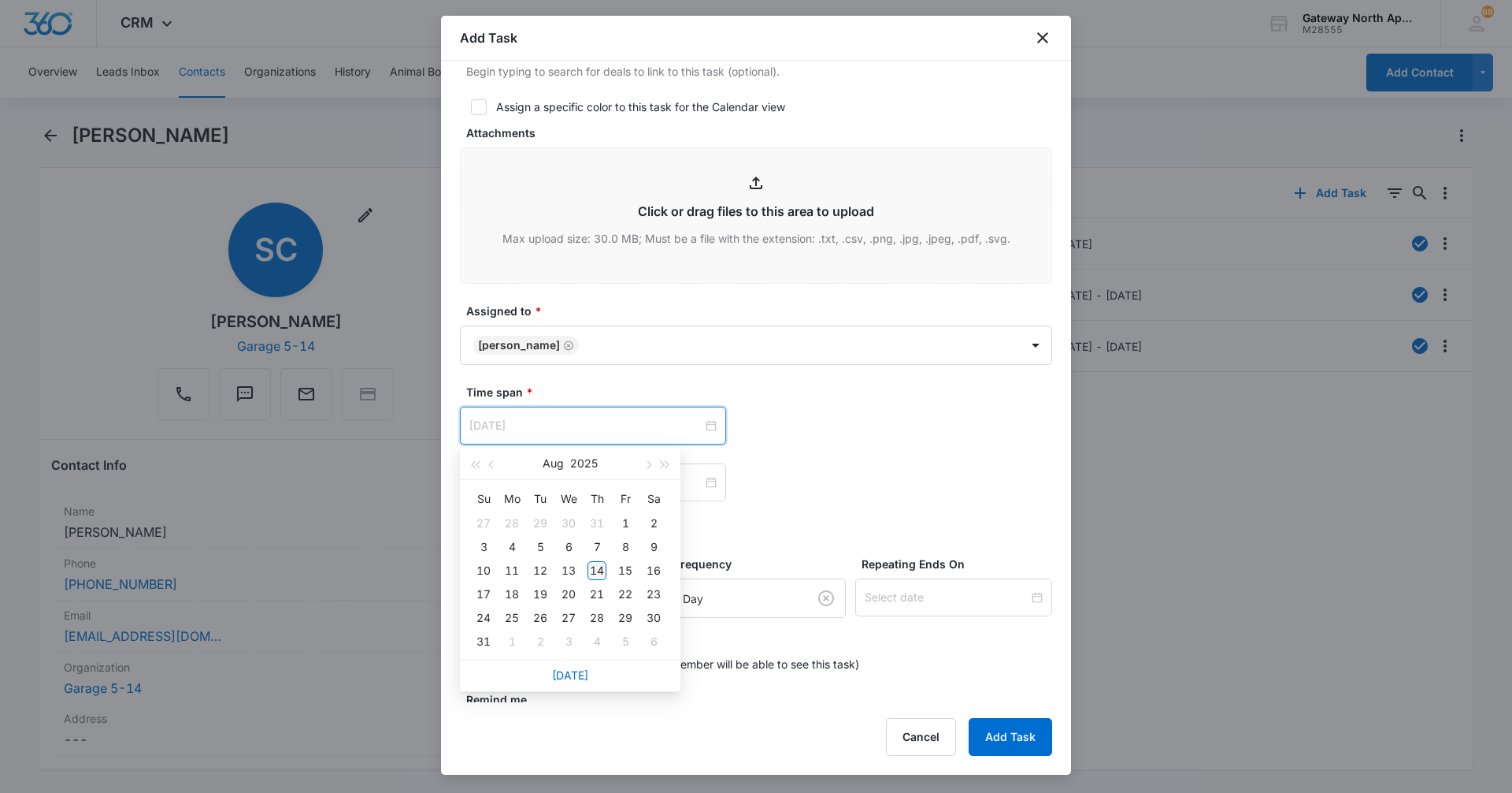
click at [599, 566] on div "14" at bounding box center [597, 571] width 19 height 19
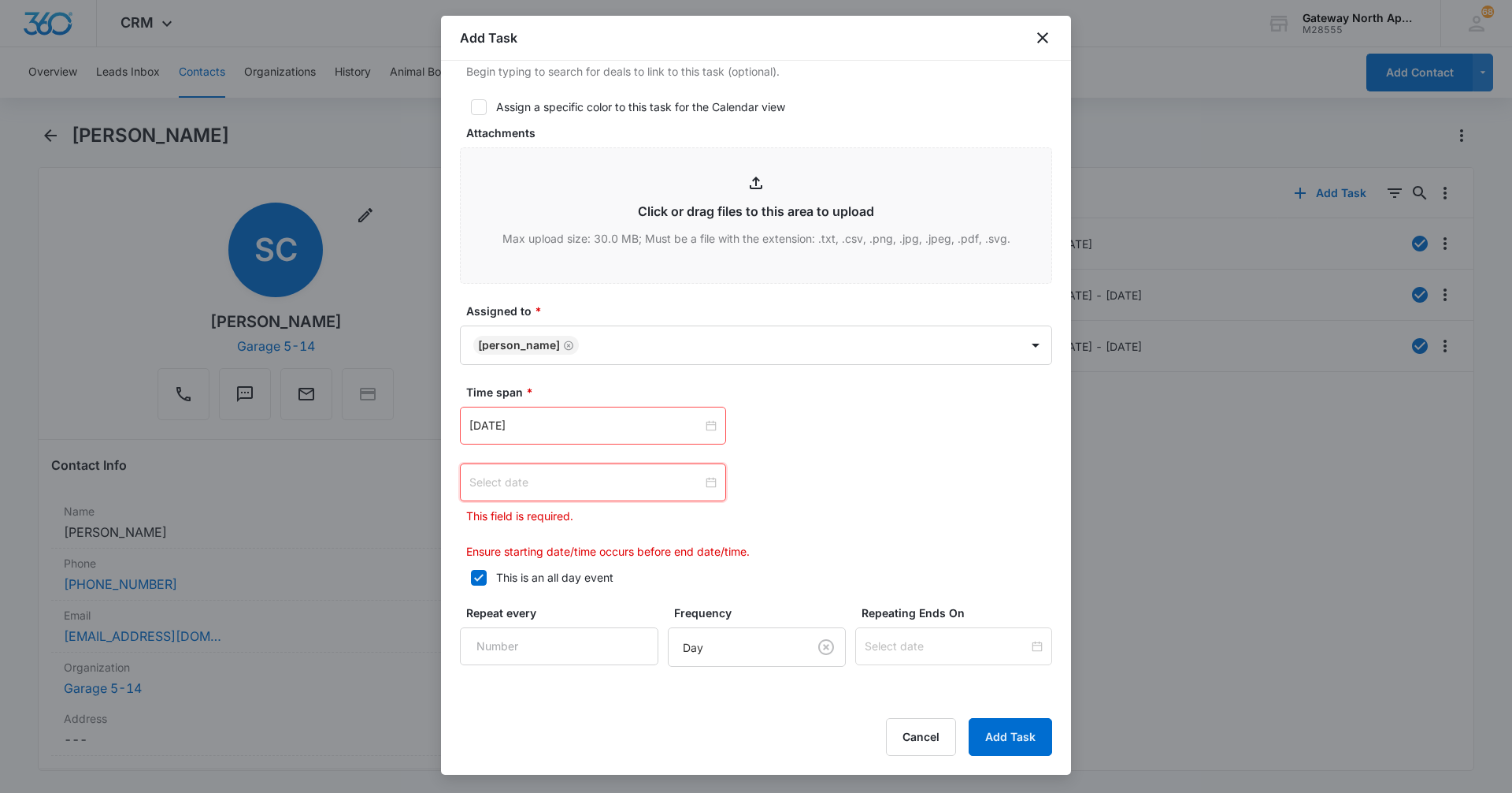
click at [588, 479] on input at bounding box center [586, 482] width 233 height 17
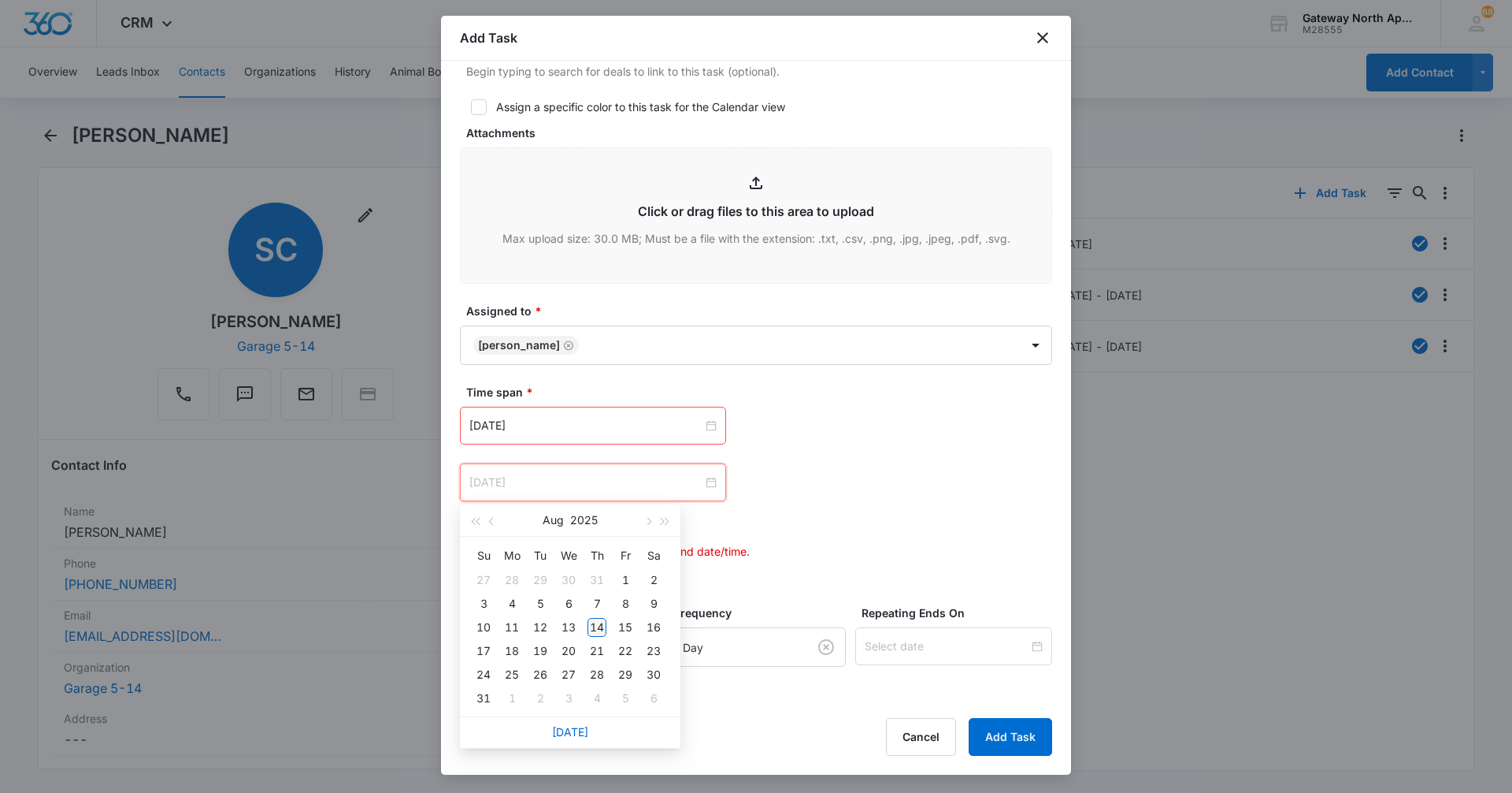
type input "[DATE]"
click at [601, 624] on div "14" at bounding box center [597, 627] width 19 height 19
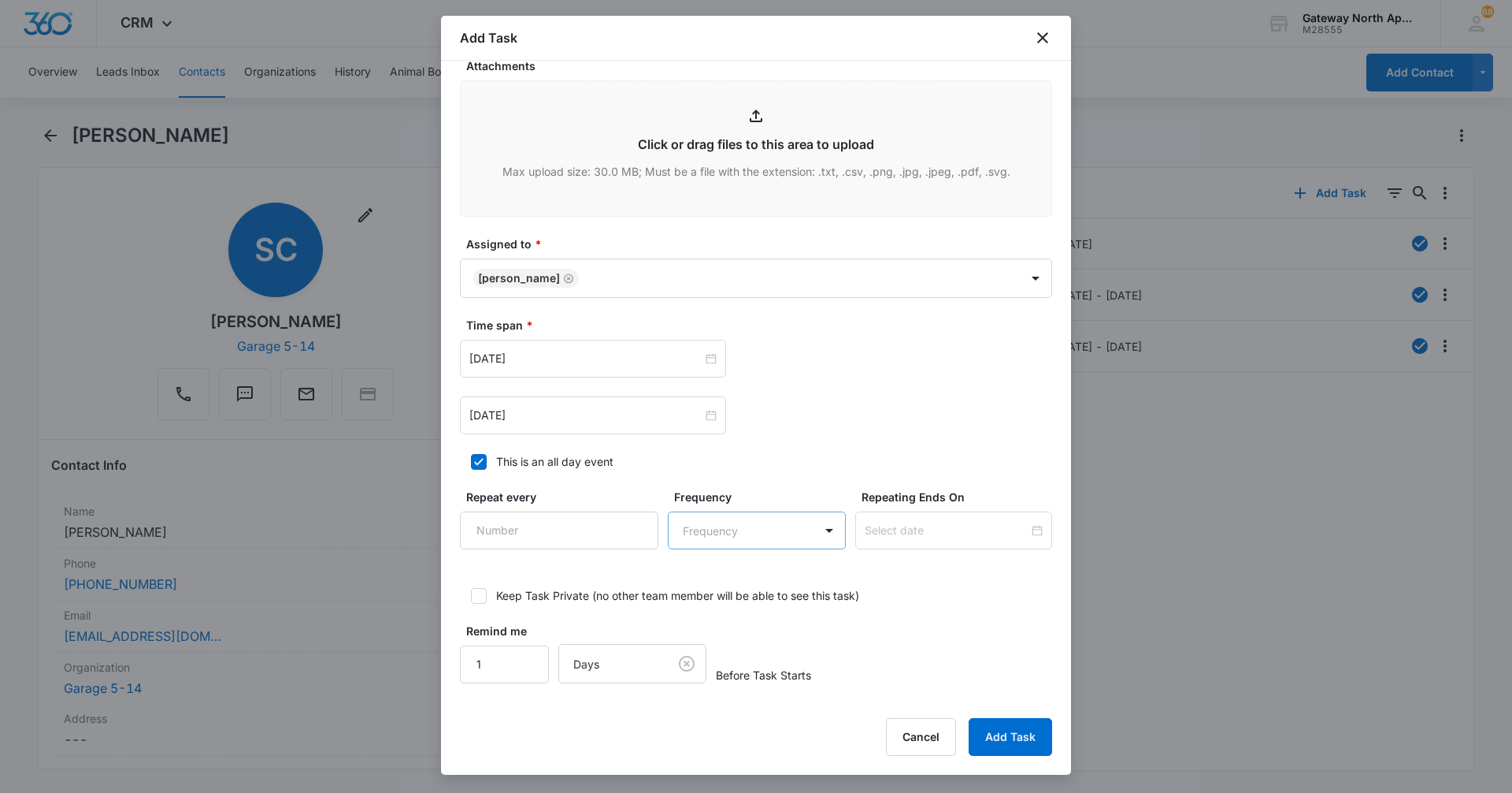
scroll to position [776, 0]
click at [1010, 746] on button "Add Task" at bounding box center [1011, 737] width 84 height 38
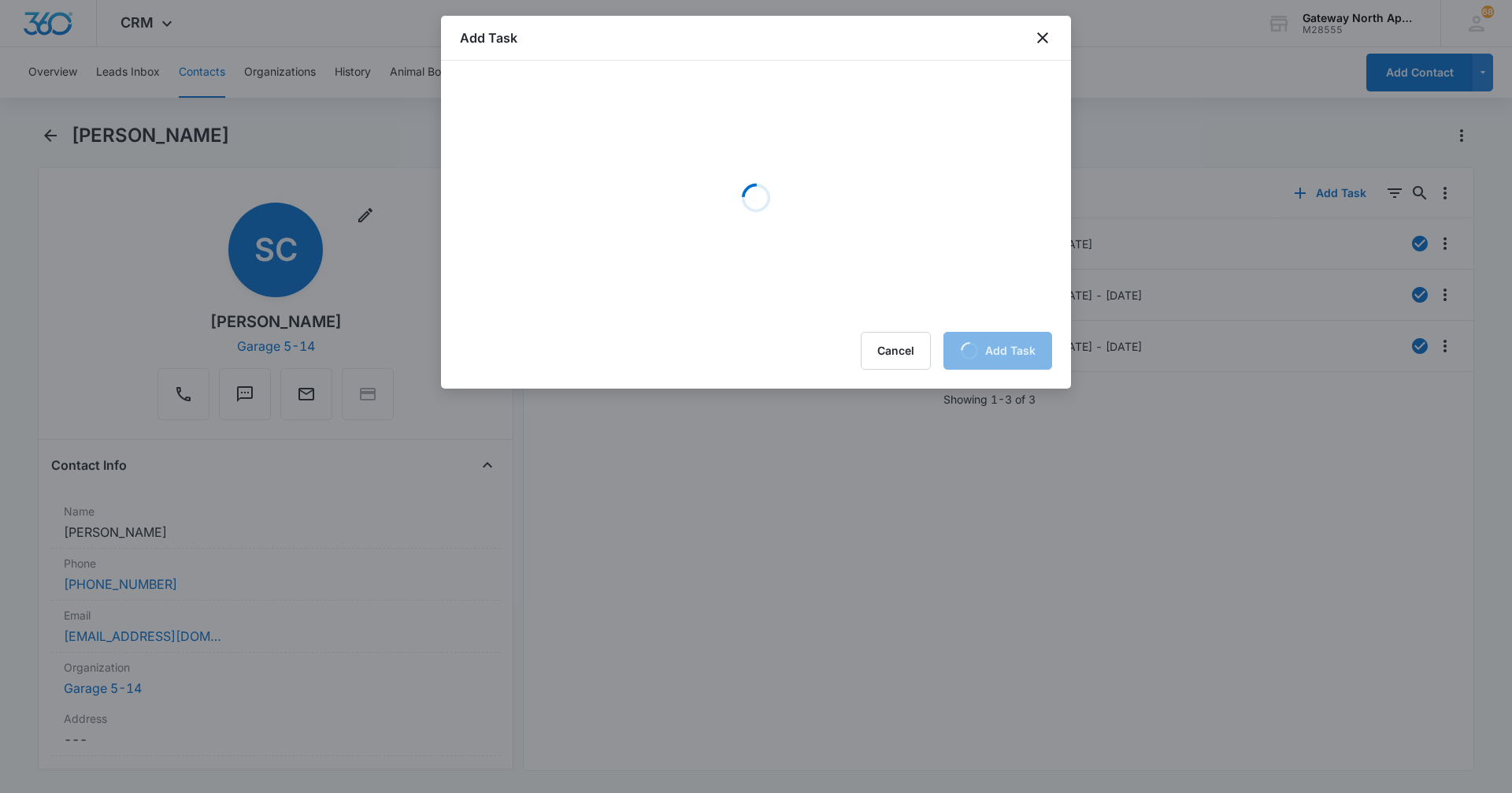
scroll to position [0, 0]
